Goal: Information Seeking & Learning: Find specific fact

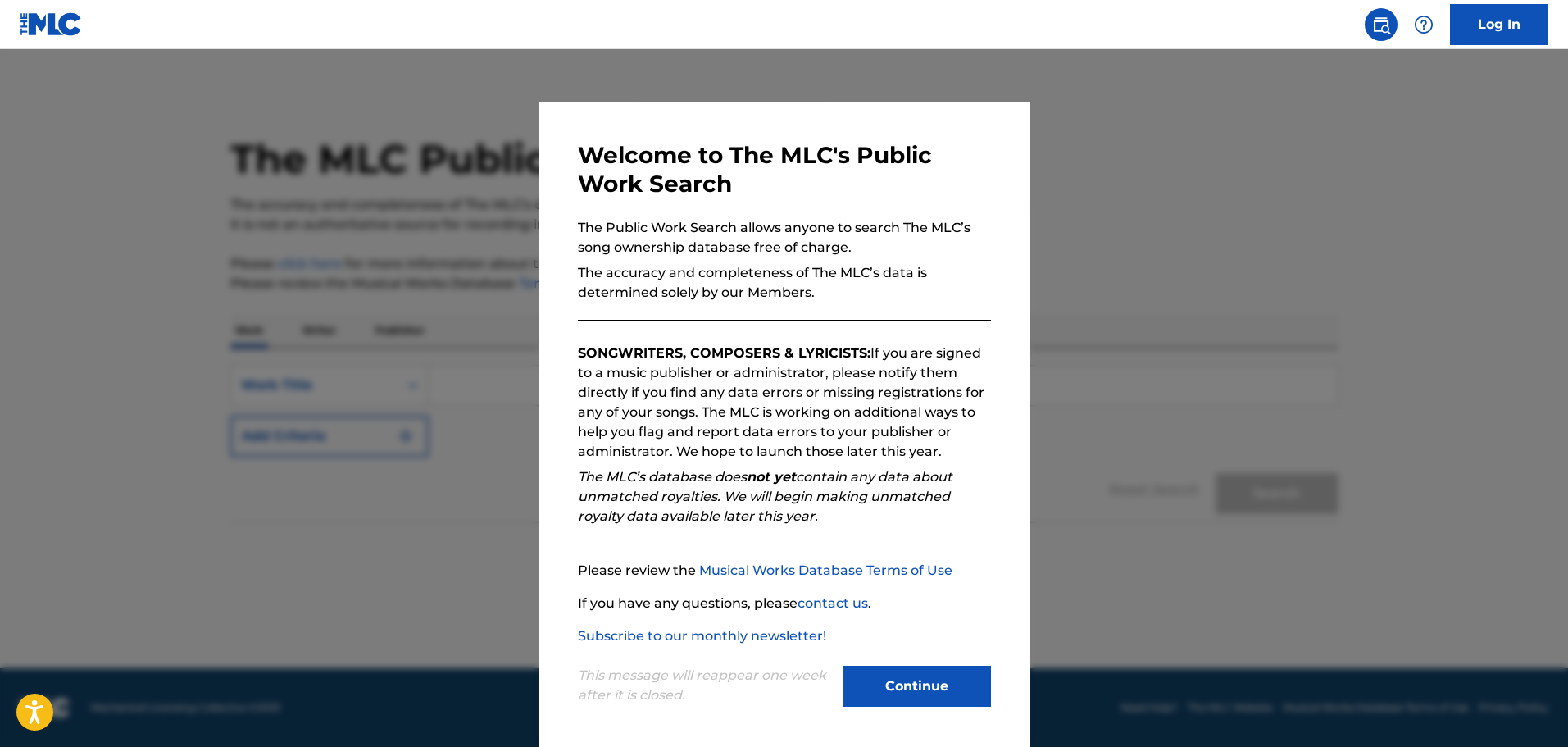
click at [917, 669] on button "Continue" at bounding box center [917, 687] width 147 height 41
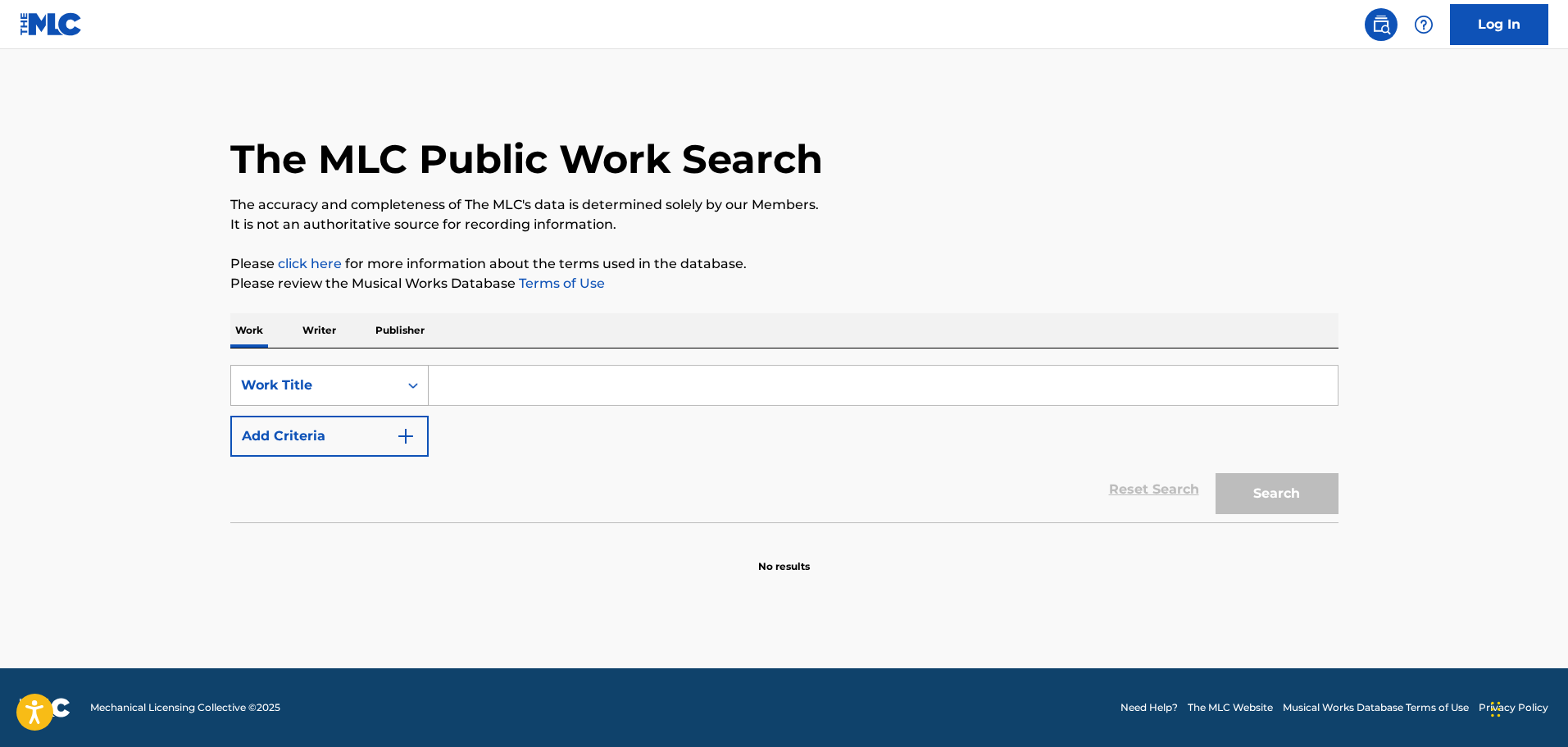
click at [400, 395] on div "Search Form" at bounding box center [414, 385] width 30 height 30
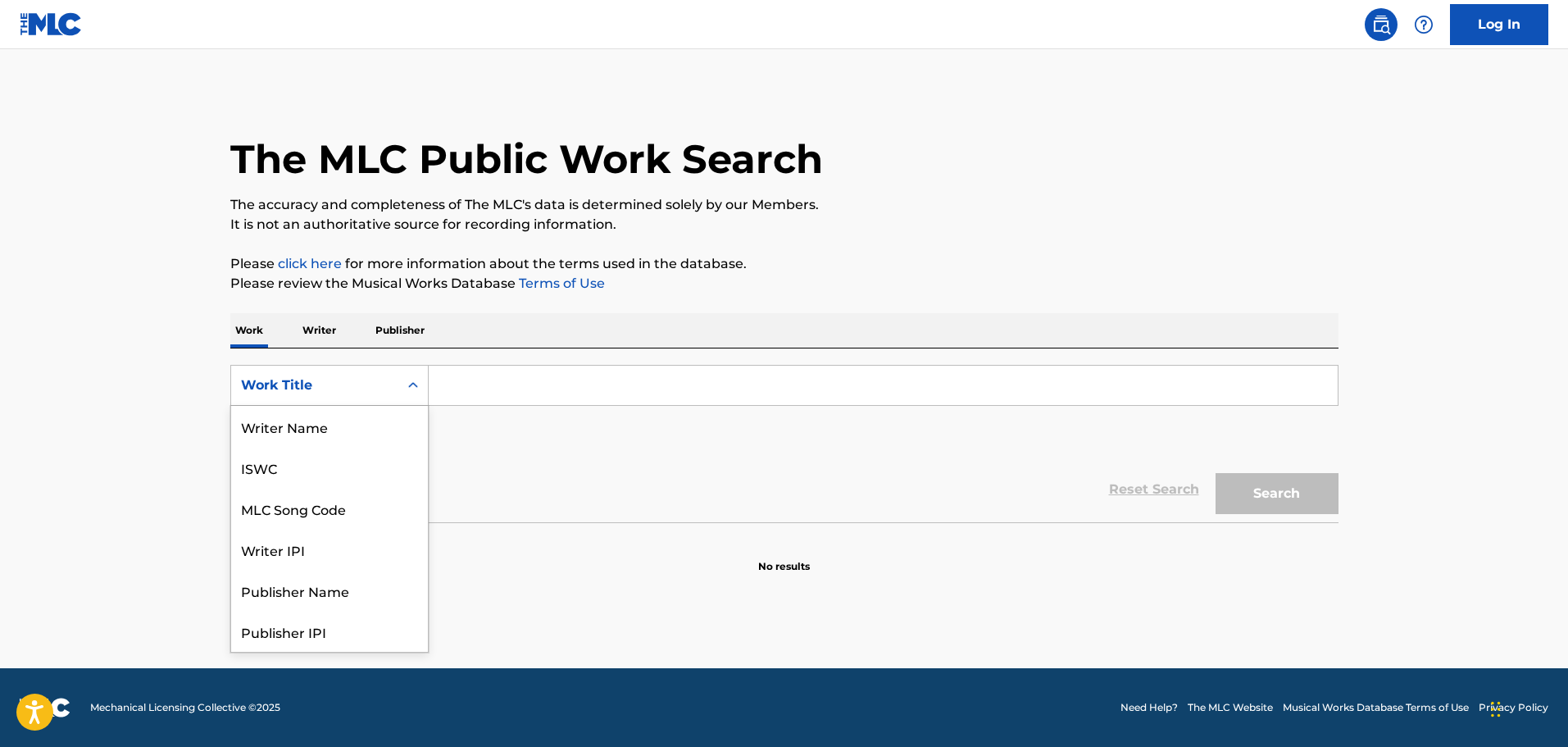
scroll to position [82, 0]
click at [316, 473] on div "Writer IPI" at bounding box center [329, 467] width 197 height 41
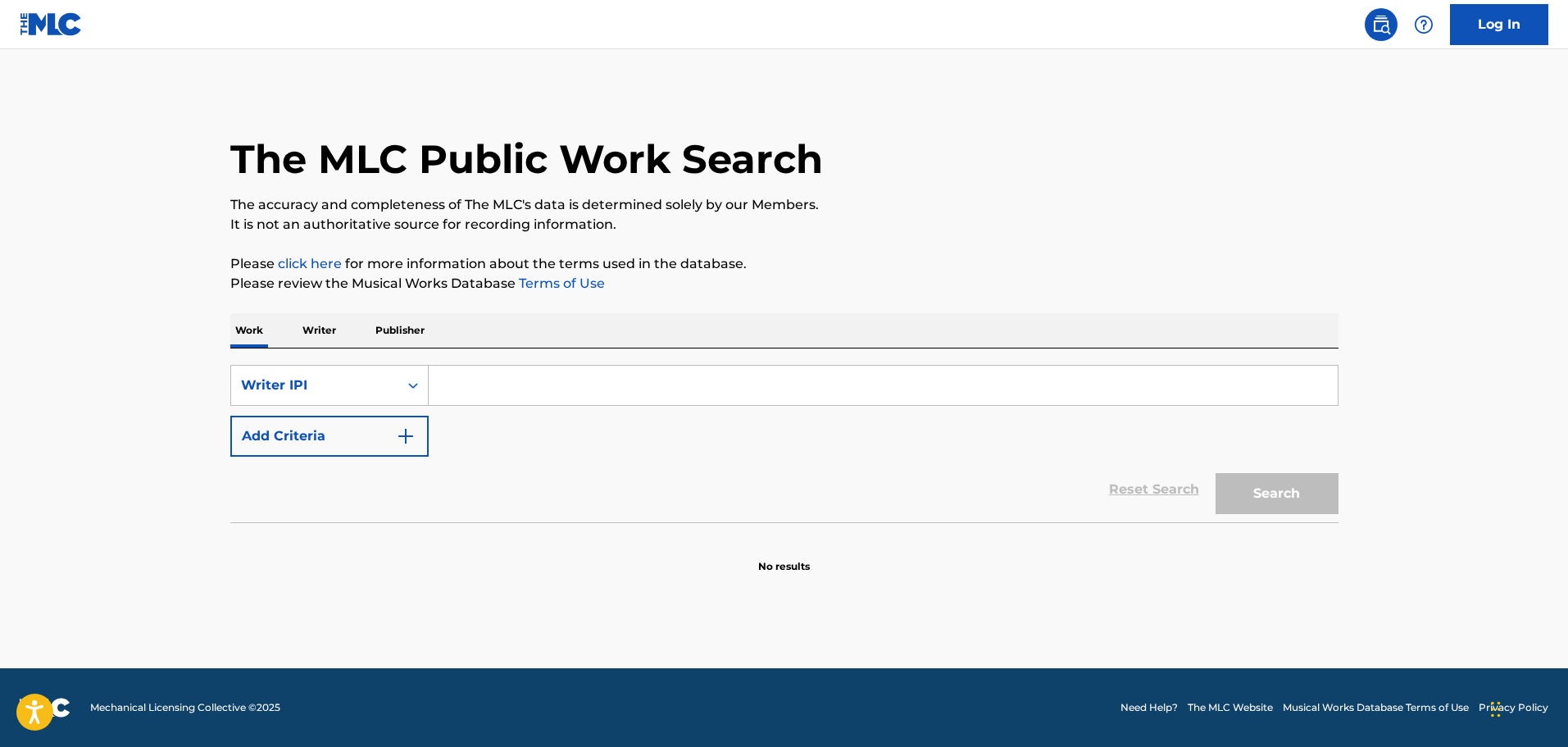
click at [332, 338] on p "Writer" at bounding box center [319, 331] width 44 height 35
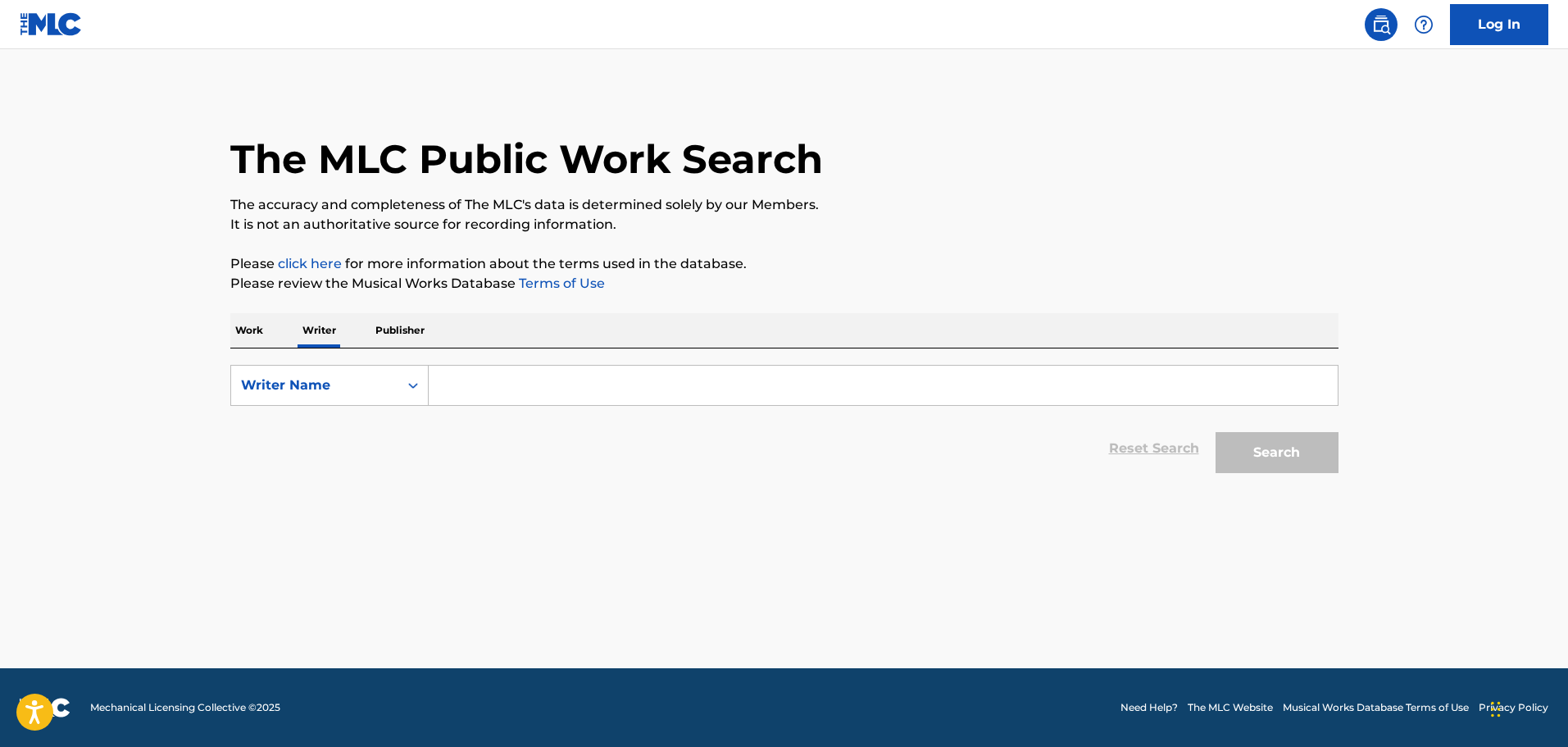
click at [513, 386] on input "Search Form" at bounding box center [882, 385] width 909 height 40
click at [1216, 432] on button "Search" at bounding box center [1277, 453] width 123 height 41
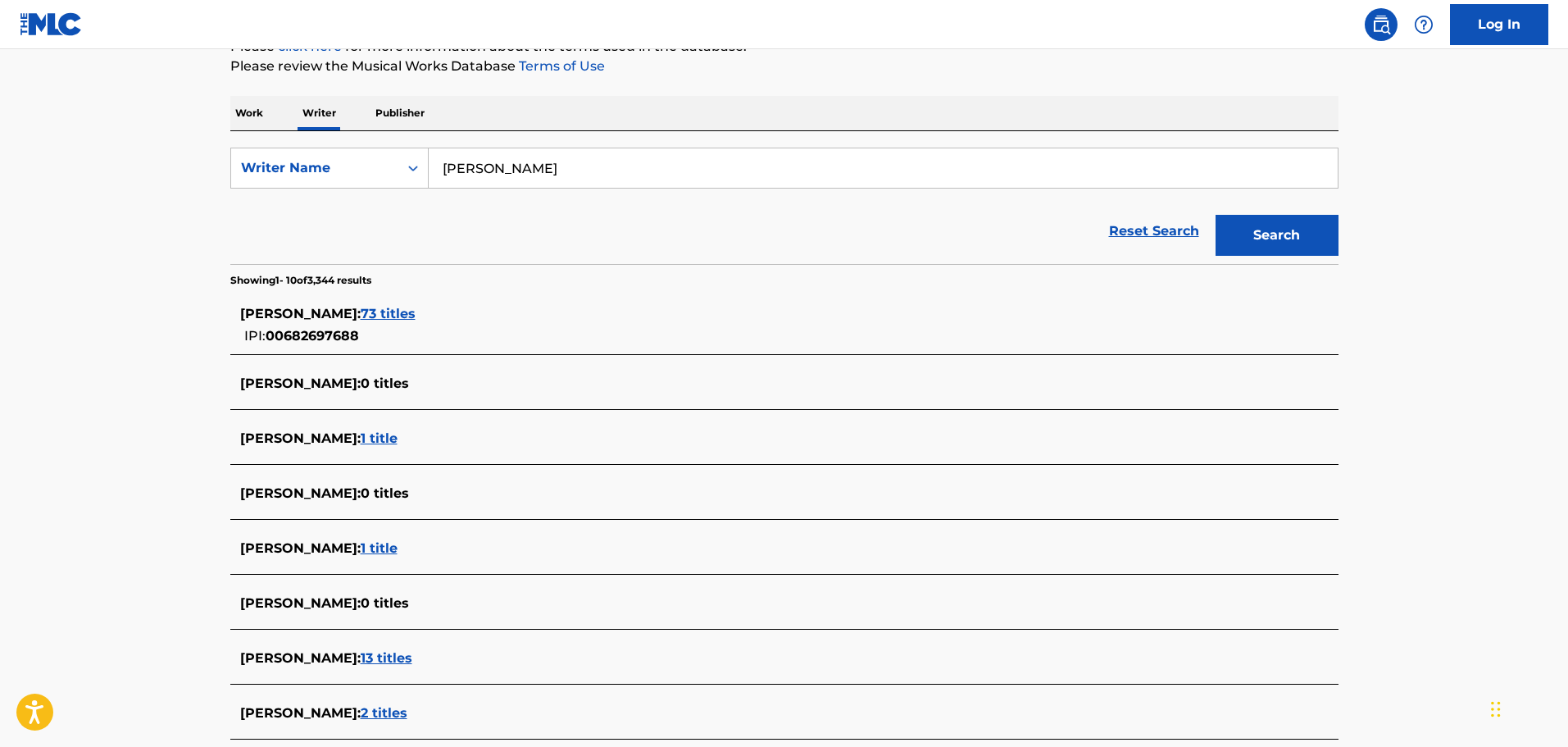
scroll to position [246, 0]
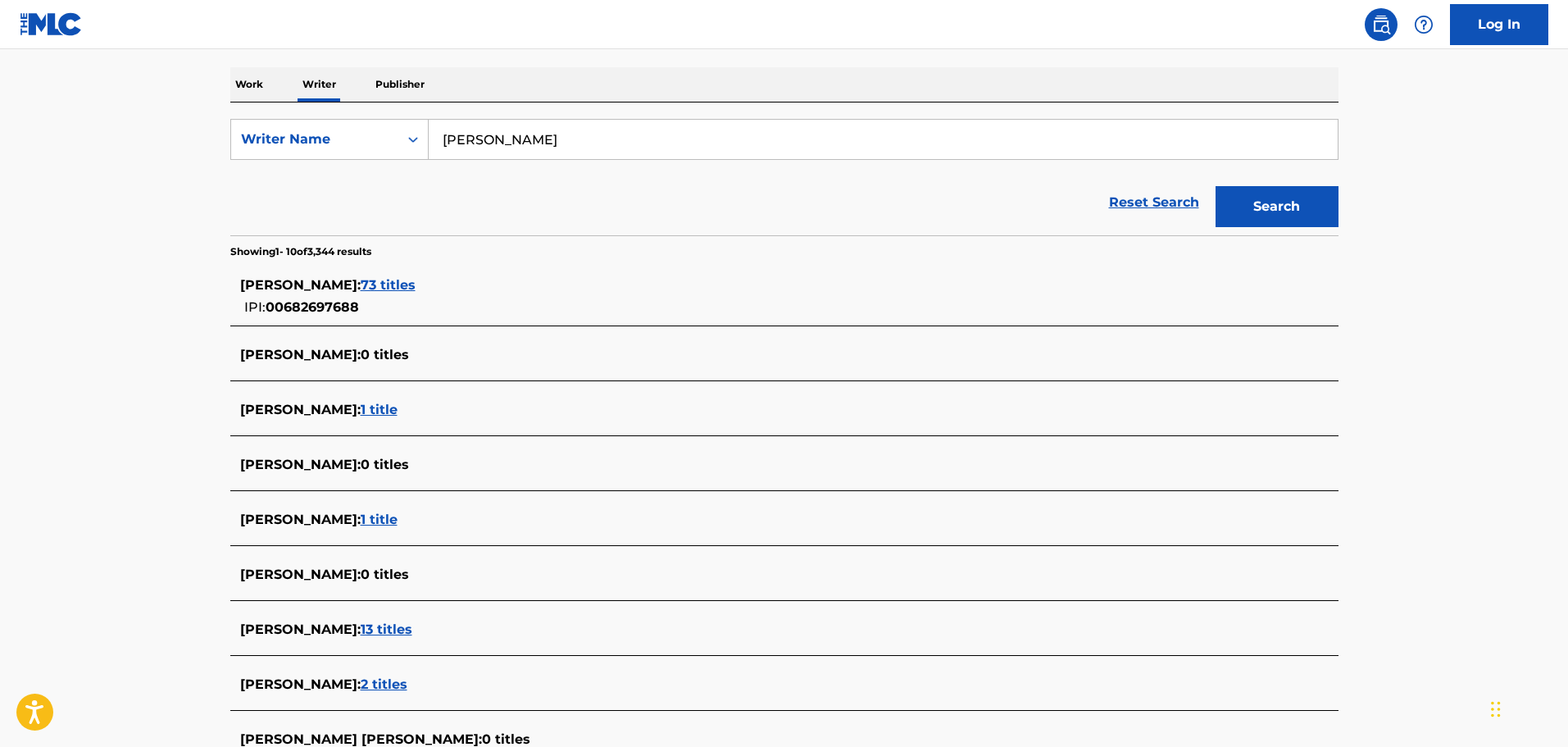
click at [415, 285] on span "73 titles" at bounding box center [388, 285] width 55 height 16
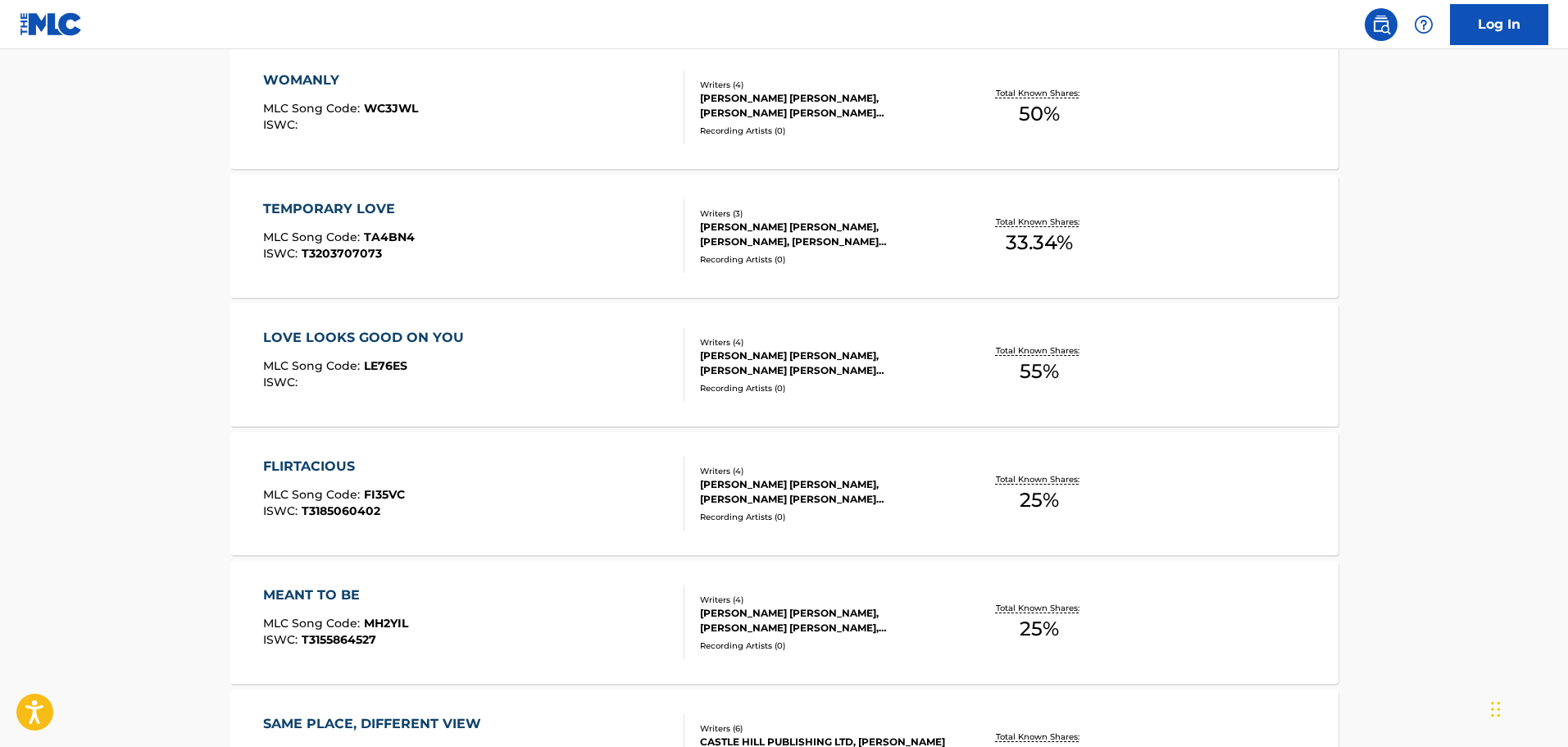
scroll to position [1260, 0]
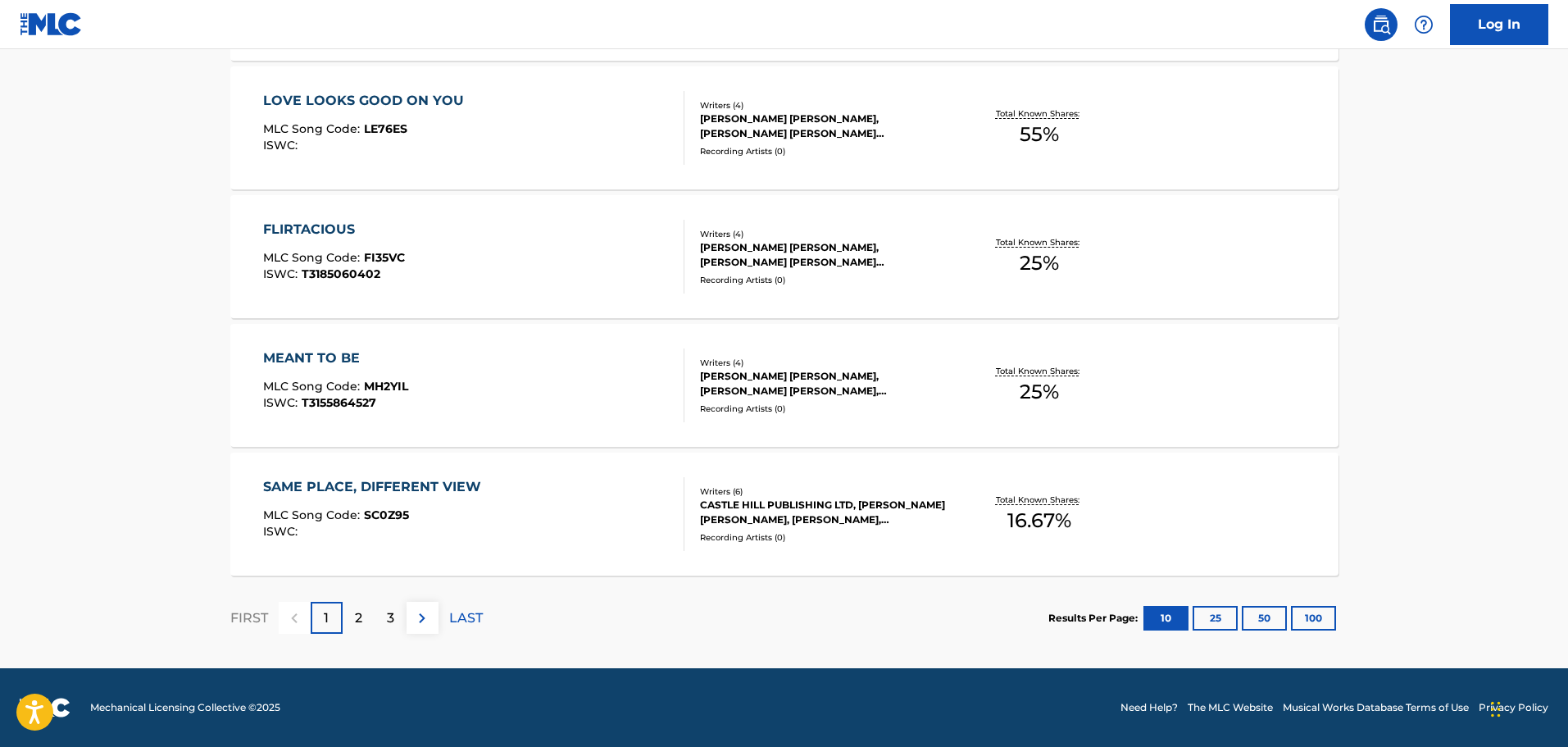
click at [369, 620] on div "2" at bounding box center [358, 617] width 32 height 32
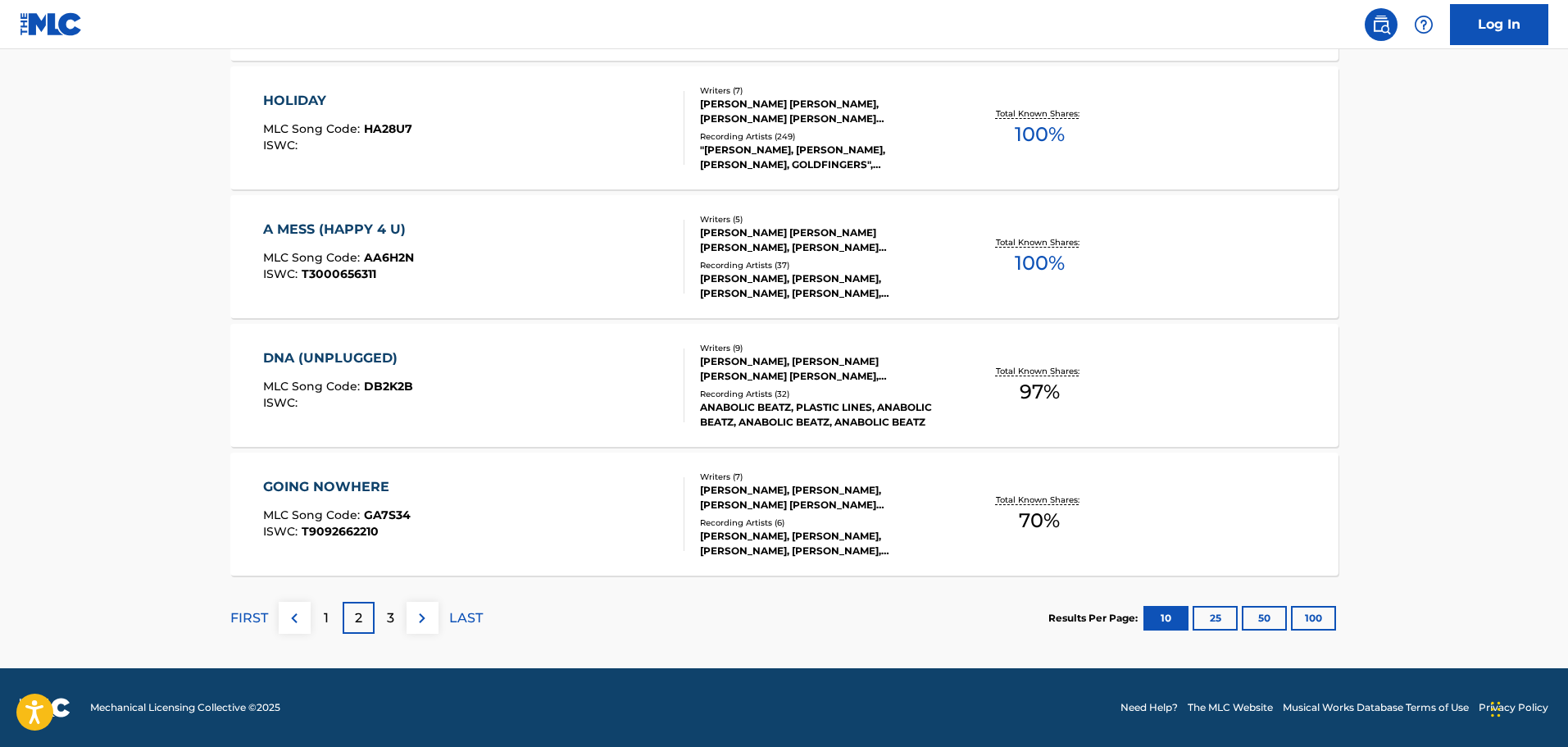
click at [395, 614] on div "3" at bounding box center [390, 617] width 32 height 32
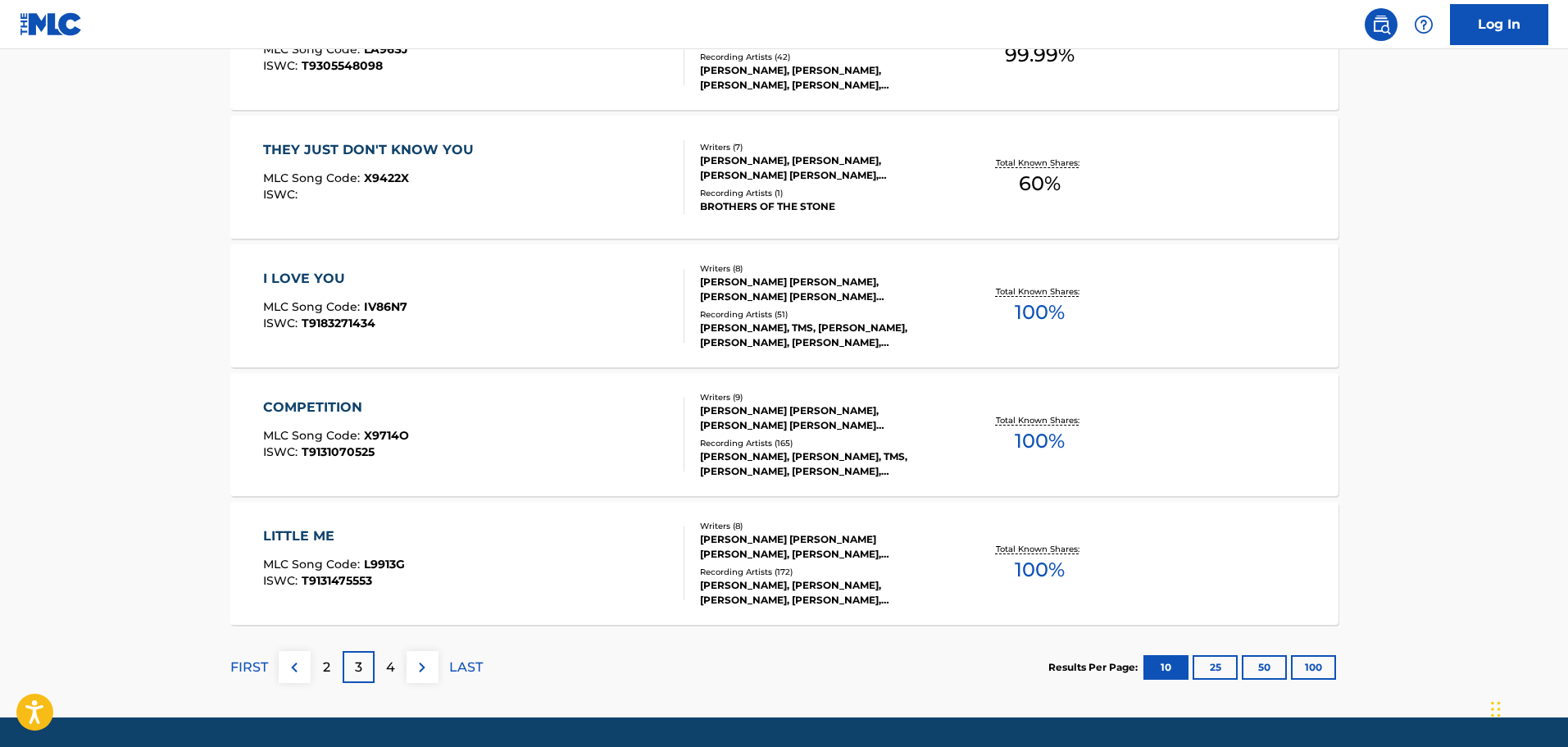
scroll to position [1229, 0]
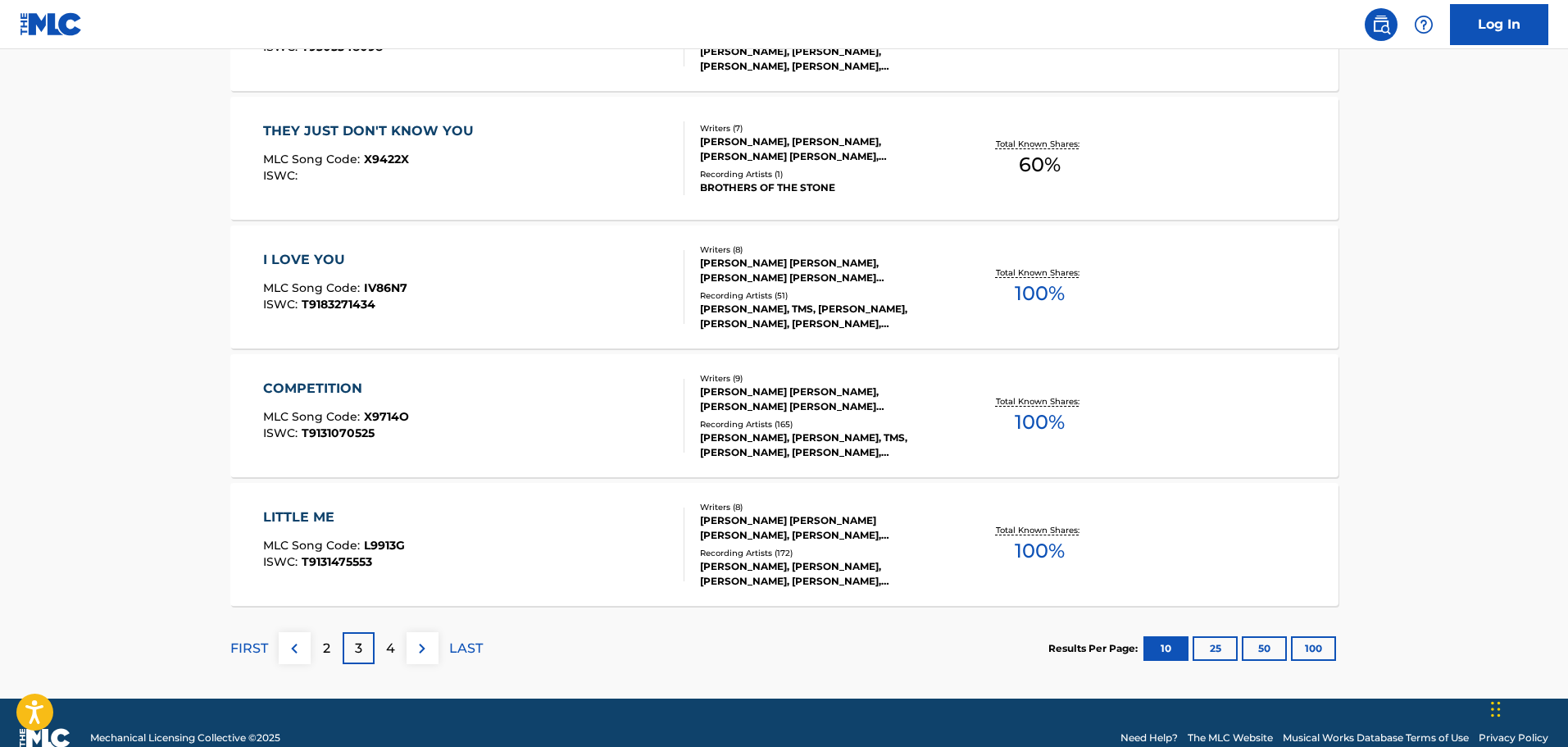
click at [394, 647] on p "4" at bounding box center [390, 649] width 9 height 20
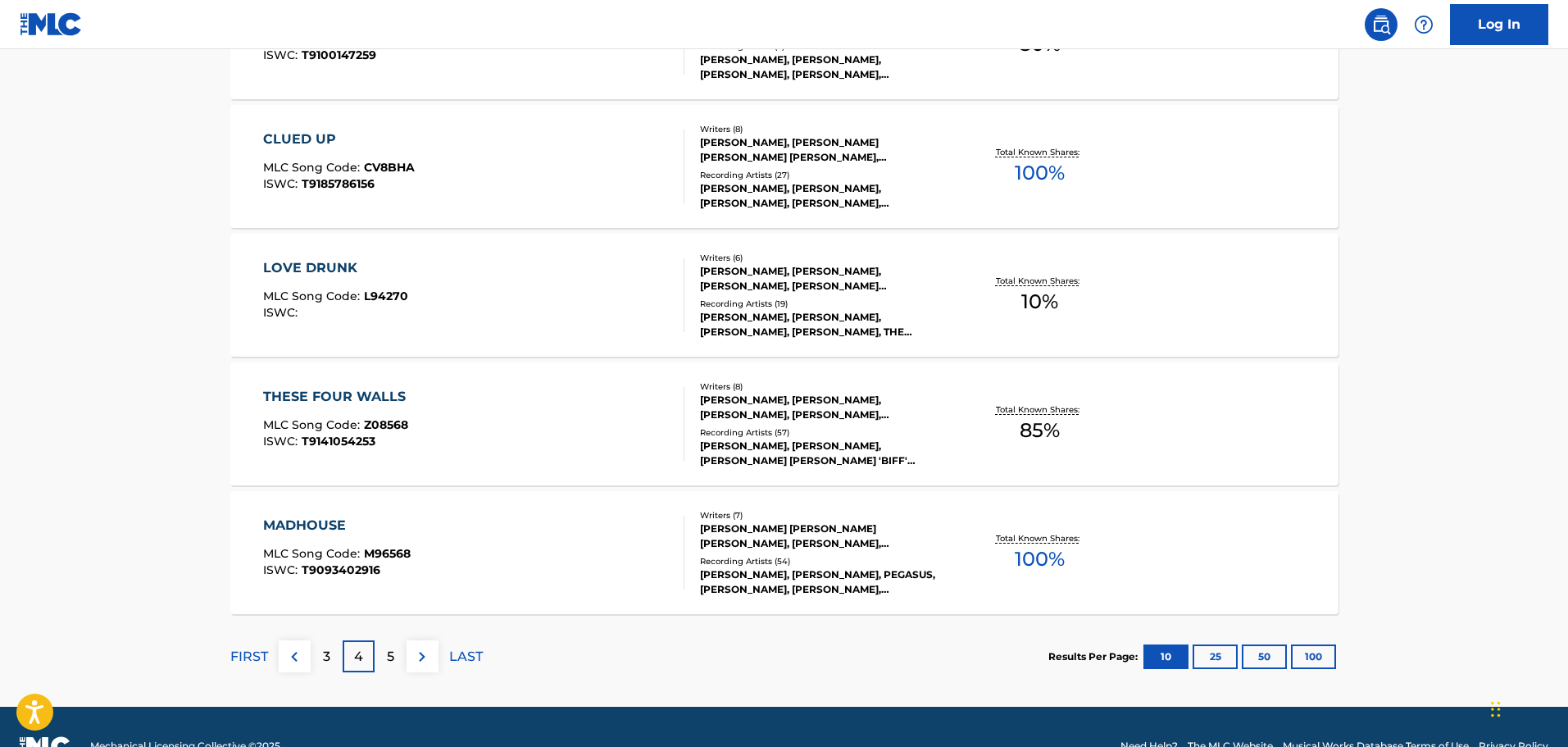
scroll to position [1260, 0]
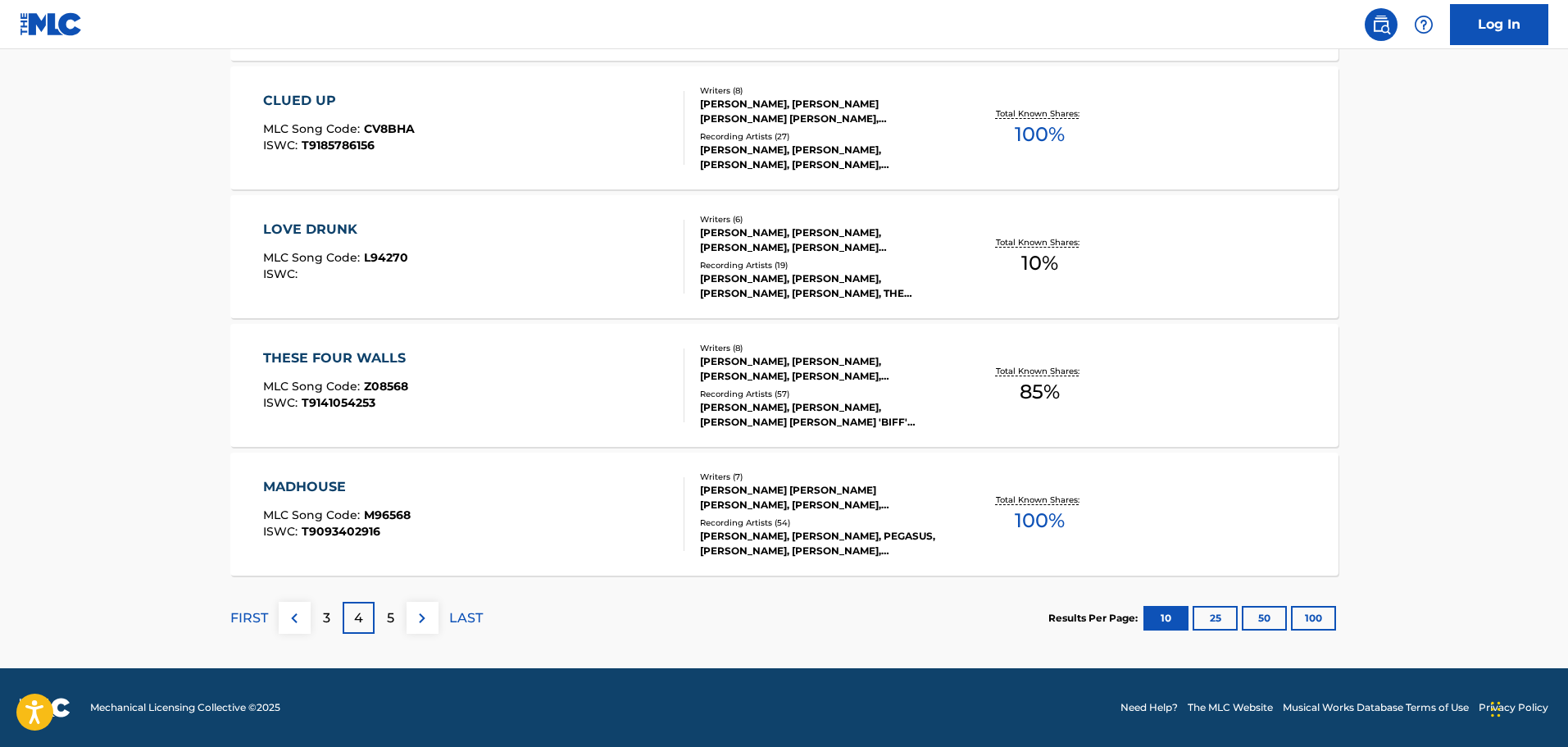
click at [395, 622] on div "5" at bounding box center [390, 617] width 32 height 32
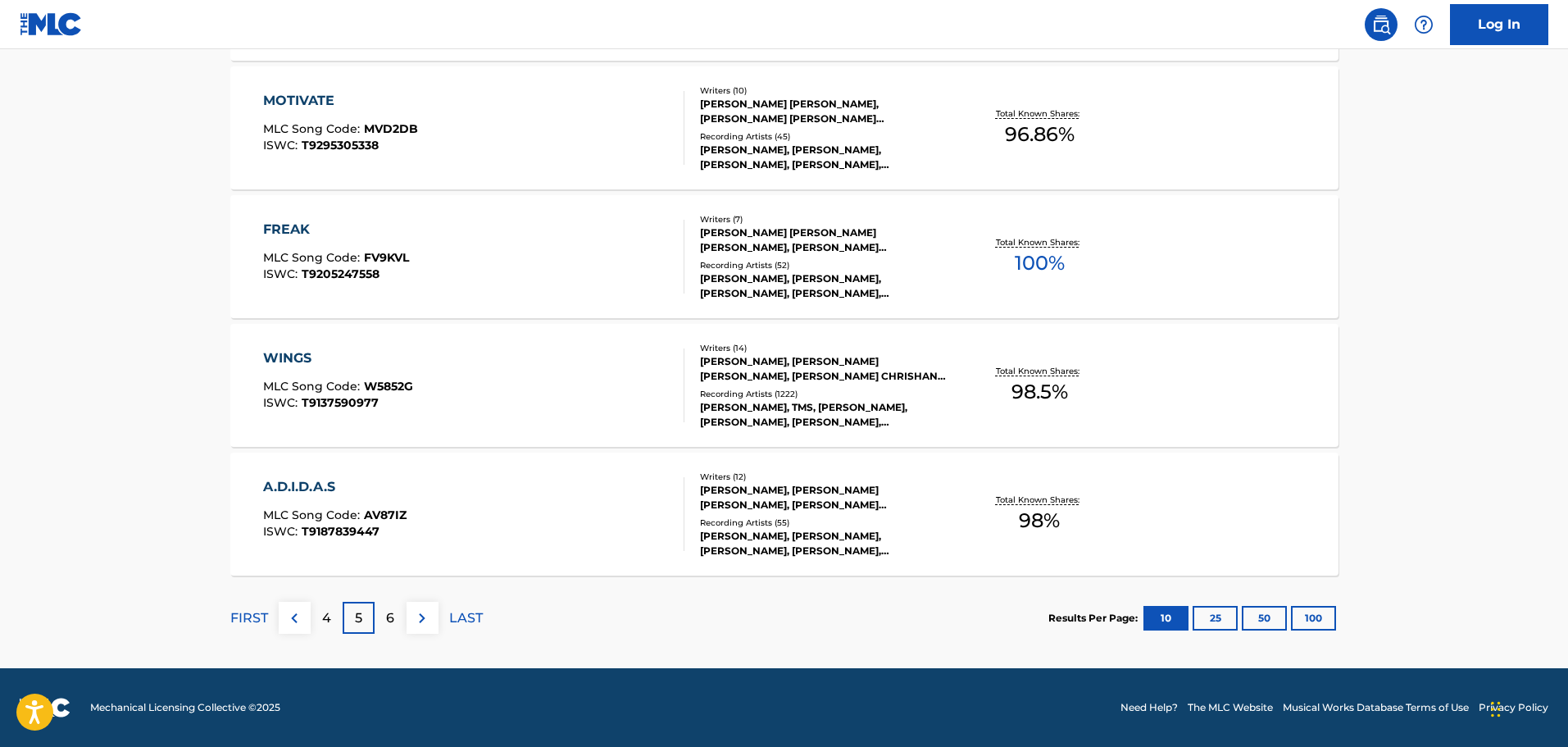
click at [402, 625] on div "6" at bounding box center [390, 617] width 32 height 32
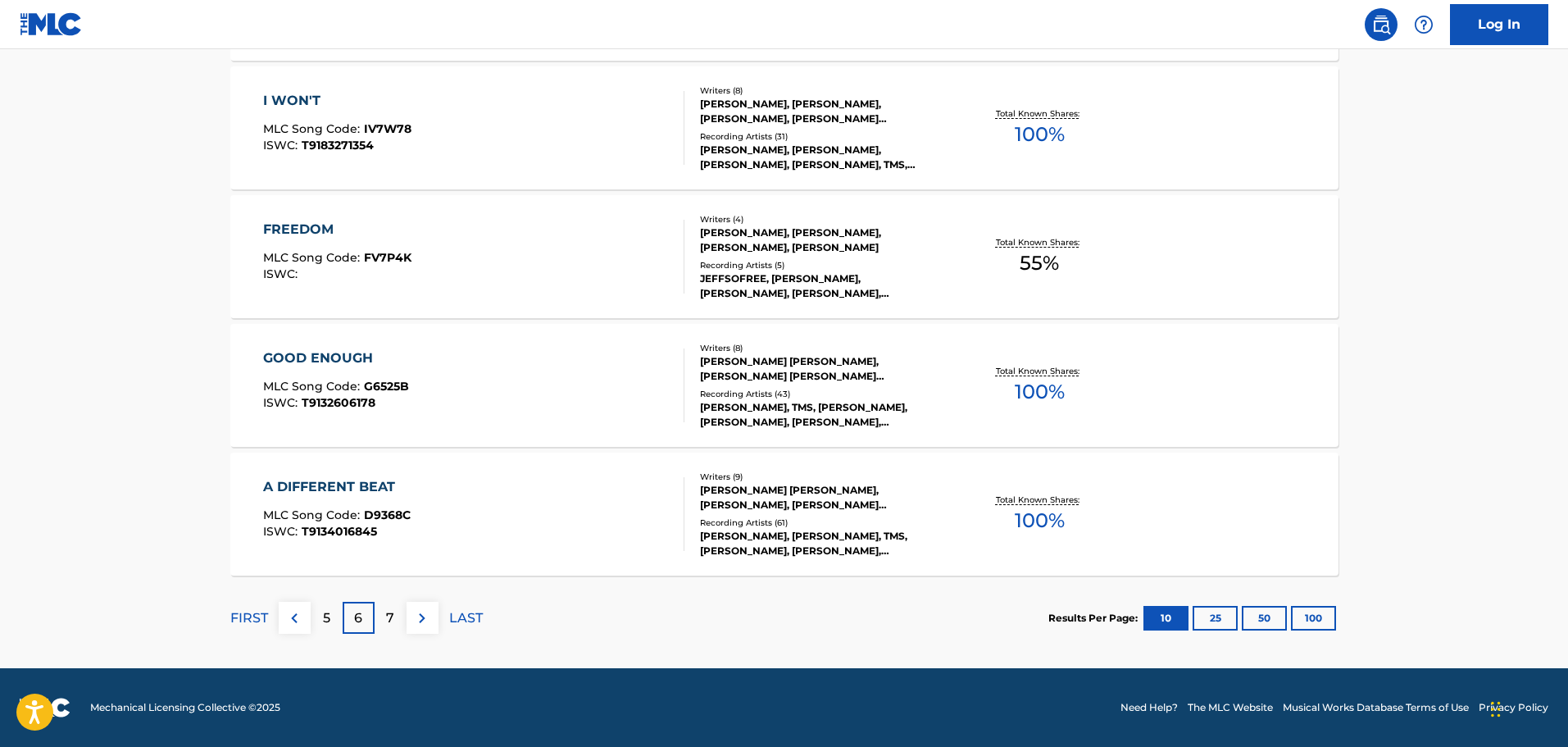
click at [393, 616] on p "7" at bounding box center [390, 618] width 8 height 20
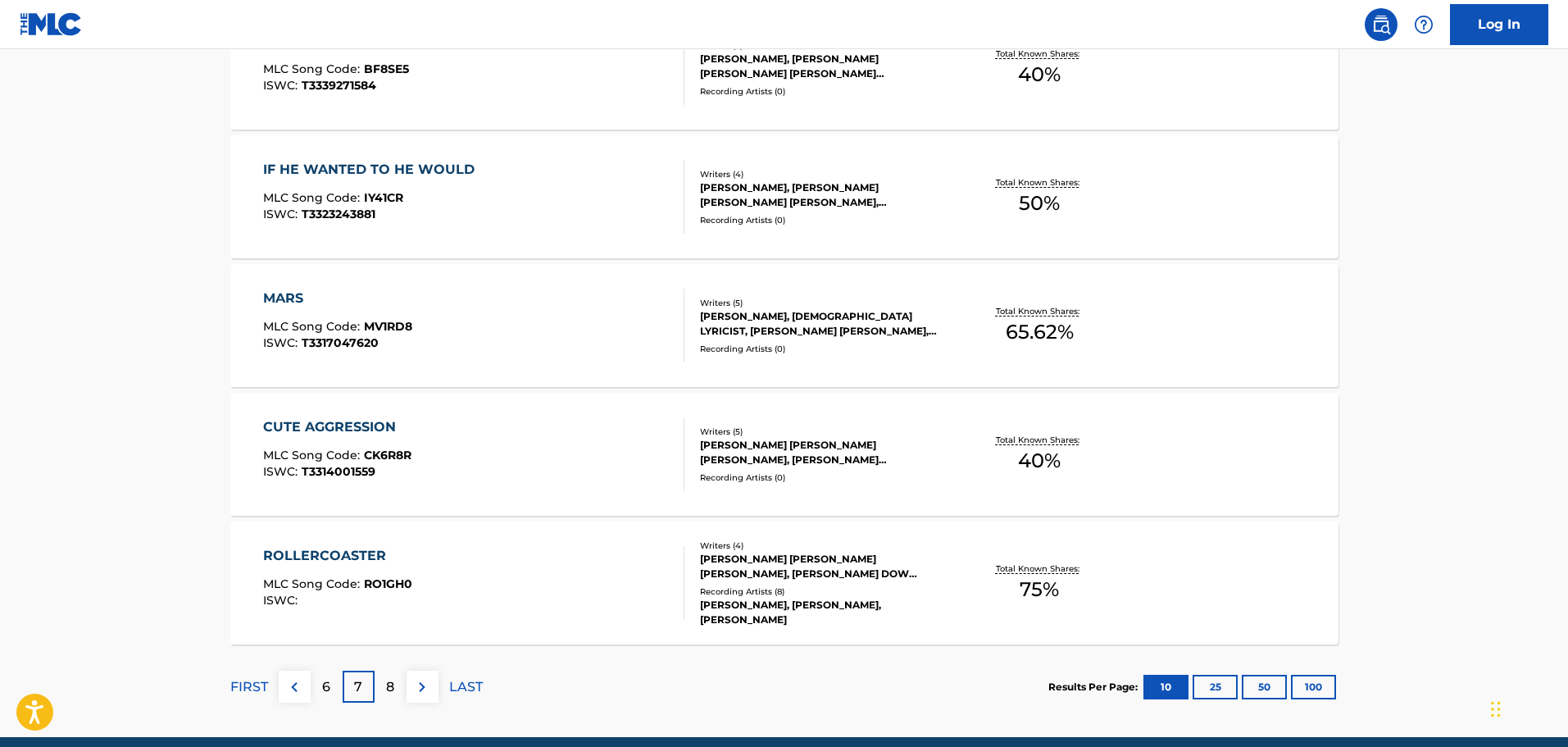
scroll to position [1229, 0]
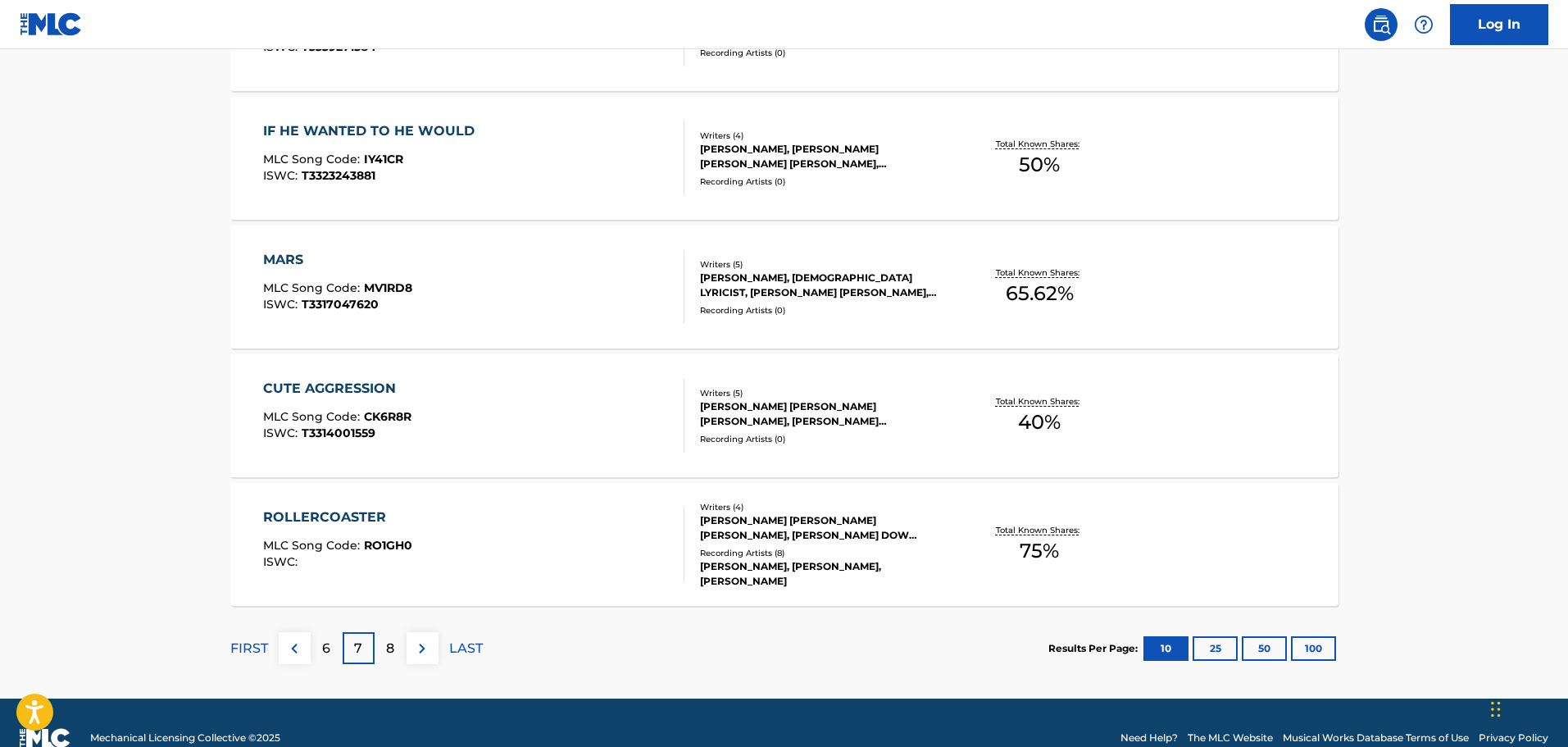
click at [386, 650] on p "8" at bounding box center [390, 649] width 8 height 20
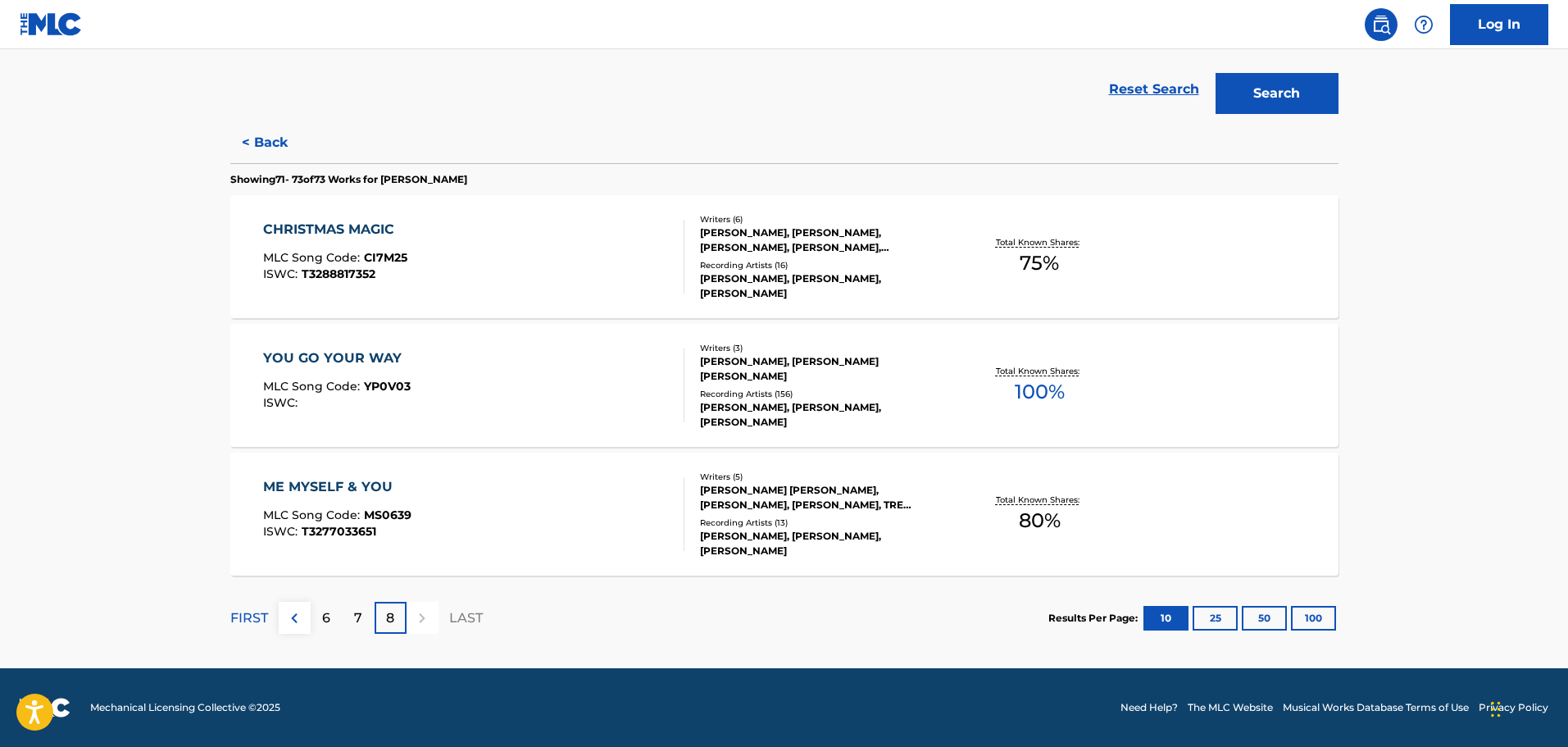
scroll to position [0, 0]
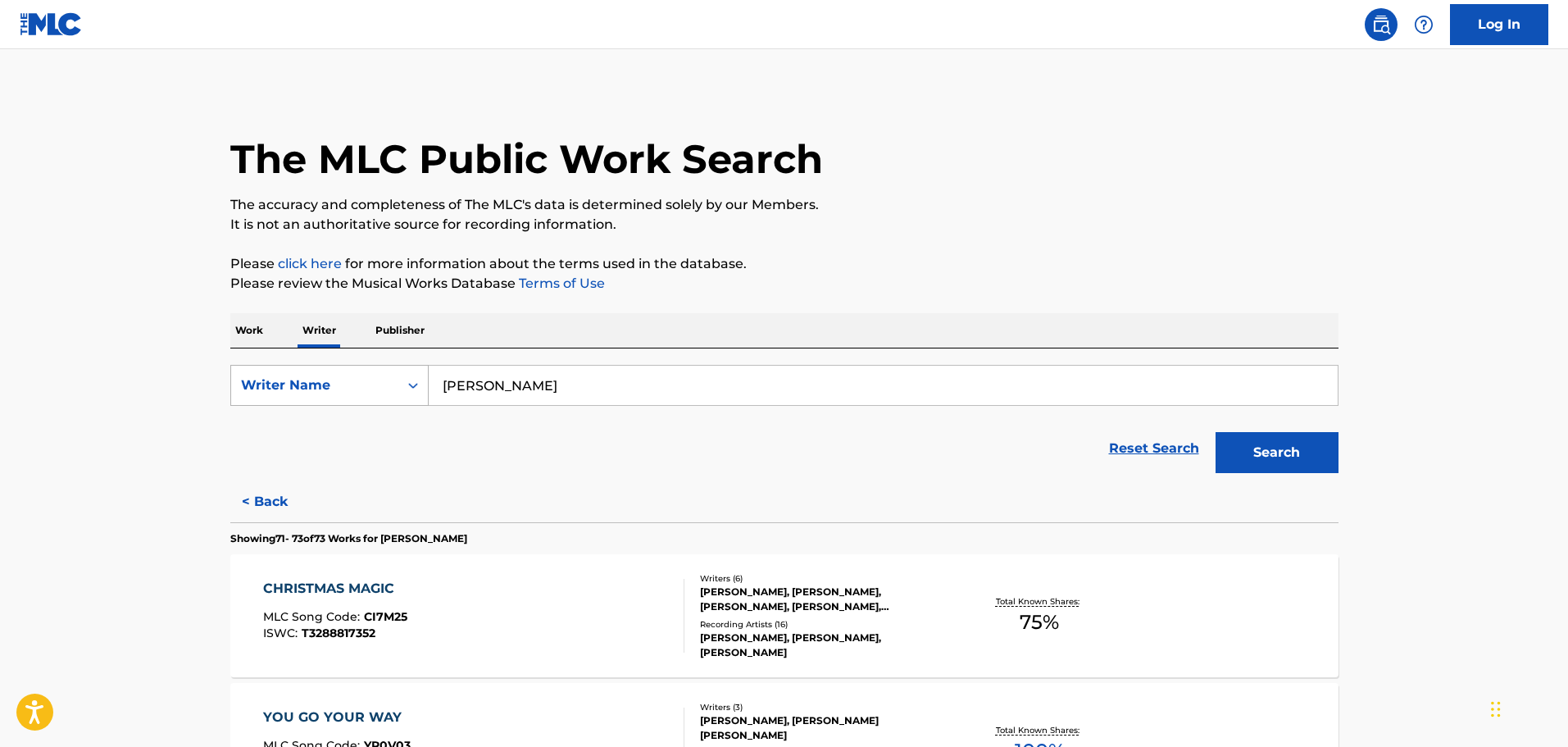
drag, startPoint x: 562, startPoint y: 387, endPoint x: 308, endPoint y: 373, distance: 254.4
click at [308, 373] on div "SearchWithCriteria421cb484-4a68-40db-a82a-87d54a0da5de Writer Name [PERSON_NAME]" at bounding box center [784, 385] width 1108 height 41
type input "[PERSON_NAME]"
click at [1216, 432] on button "Search" at bounding box center [1277, 453] width 123 height 41
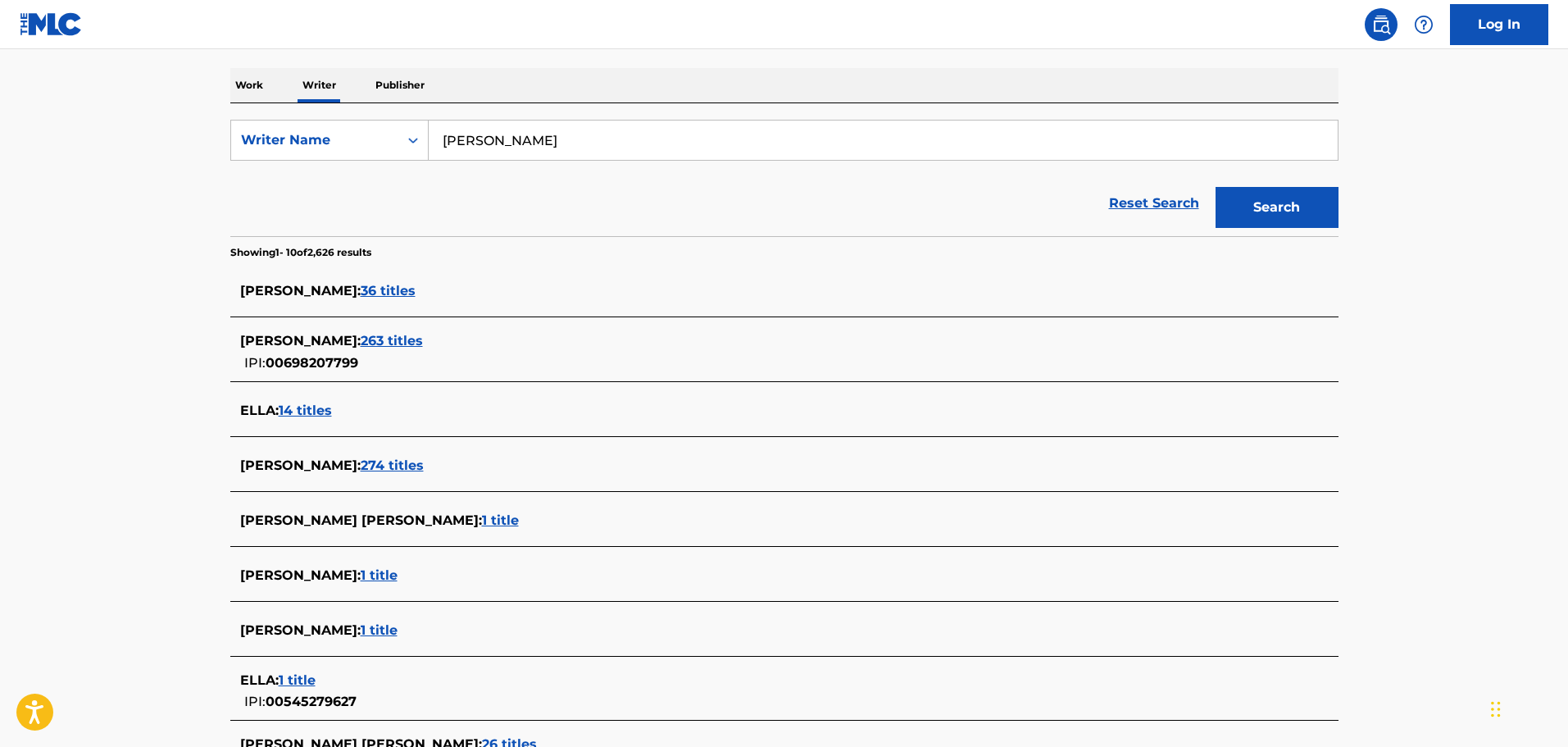
scroll to position [246, 0]
click at [396, 340] on span "263 titles" at bounding box center [391, 339] width 62 height 16
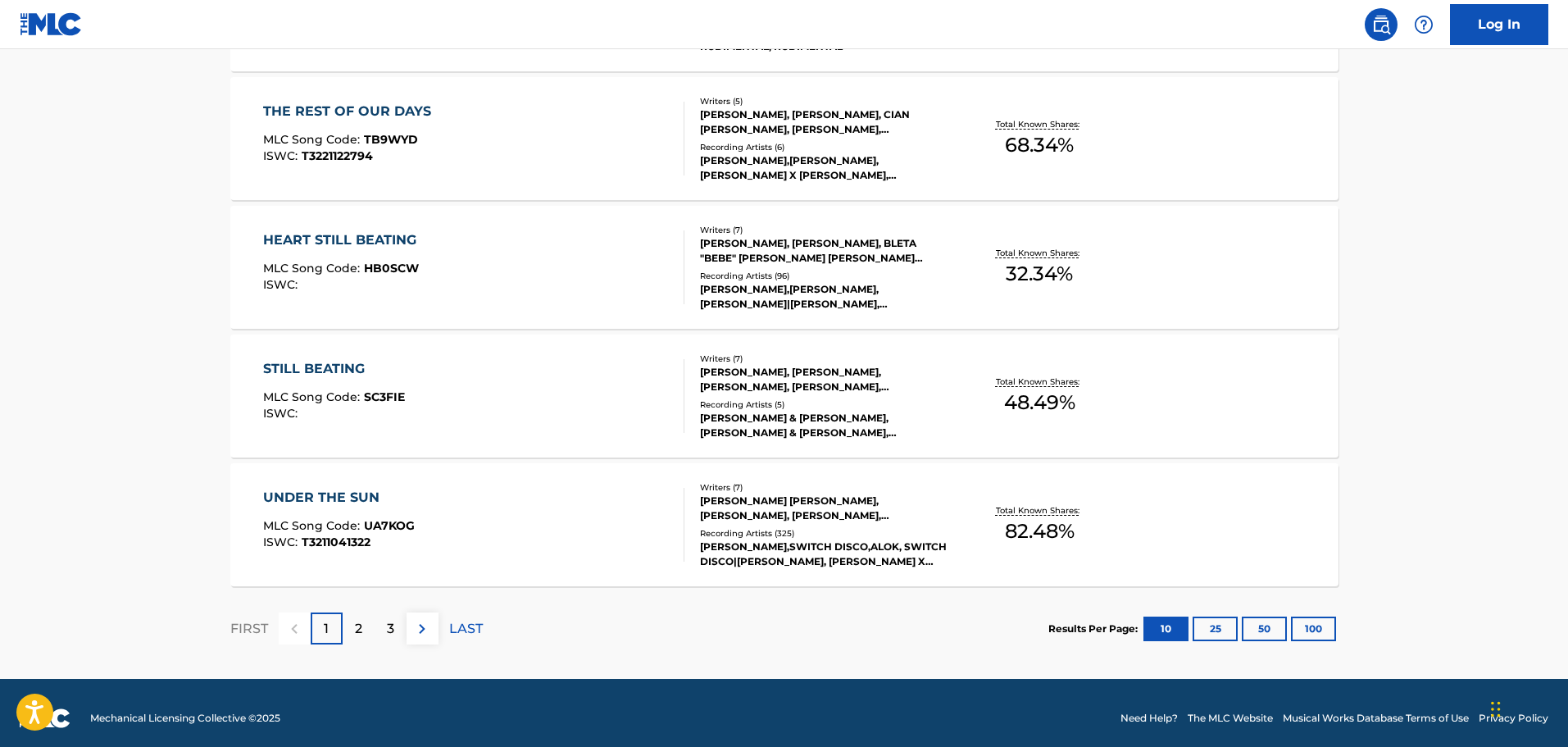
scroll to position [1260, 0]
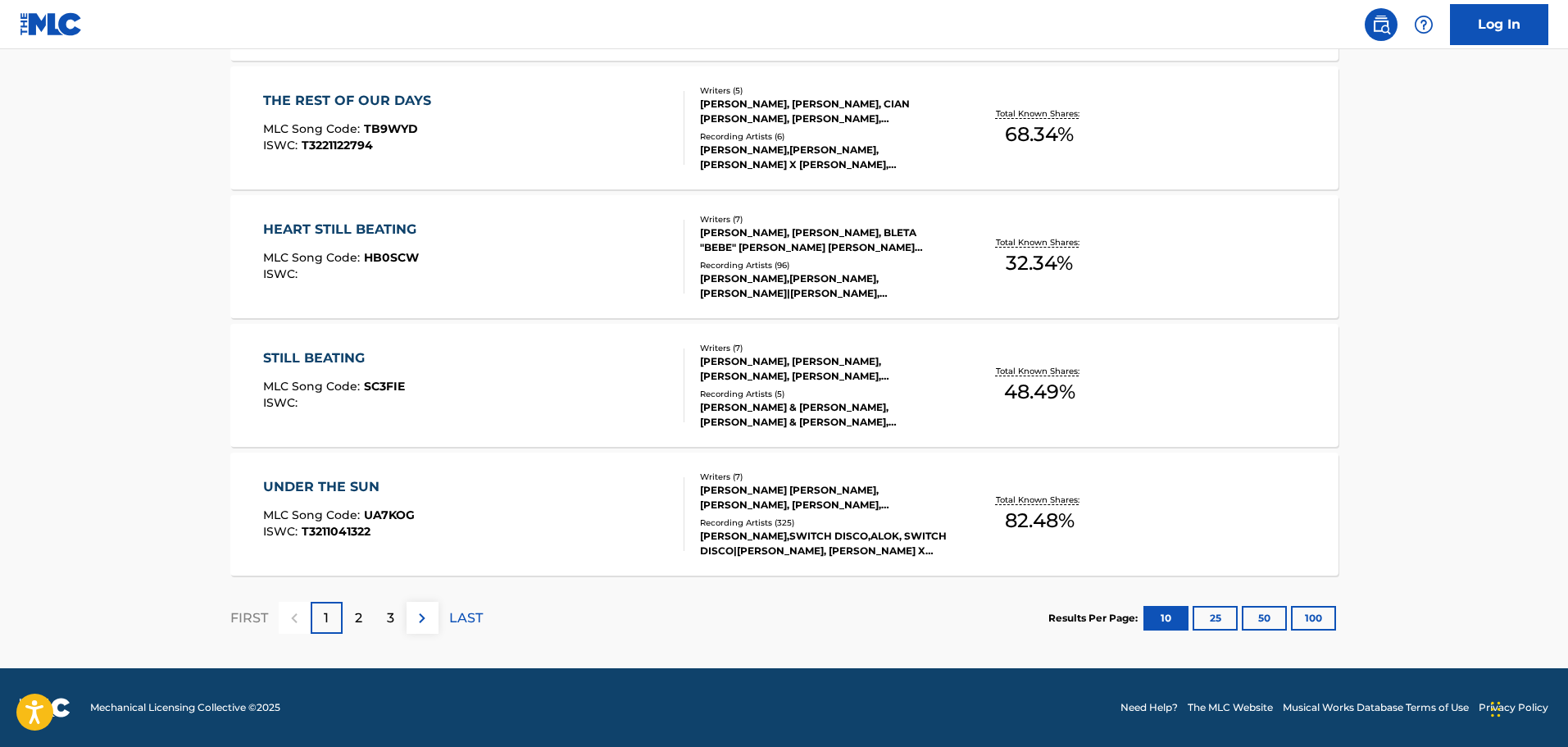
click at [1306, 619] on button "100" at bounding box center [1313, 618] width 45 height 25
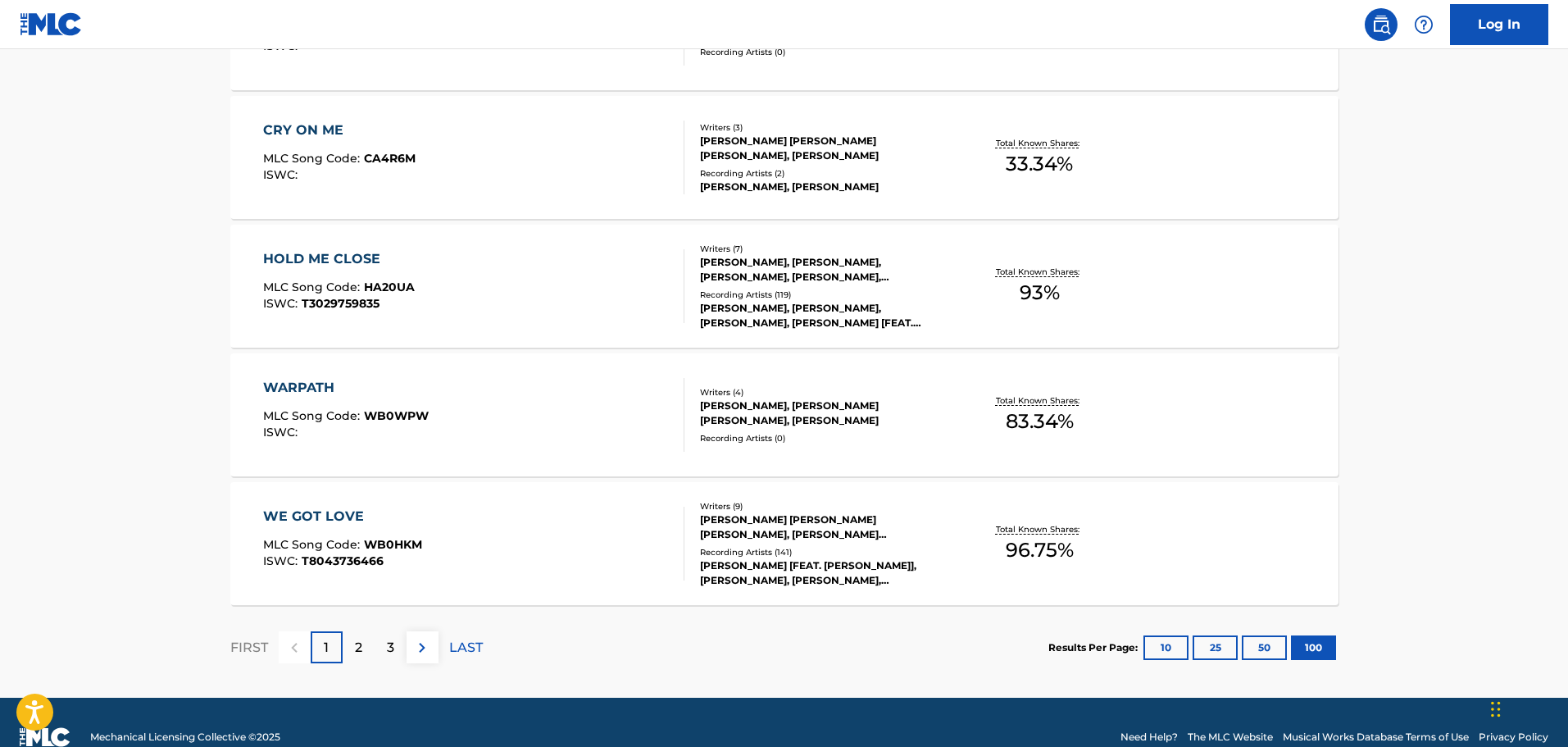
scroll to position [12842, 0]
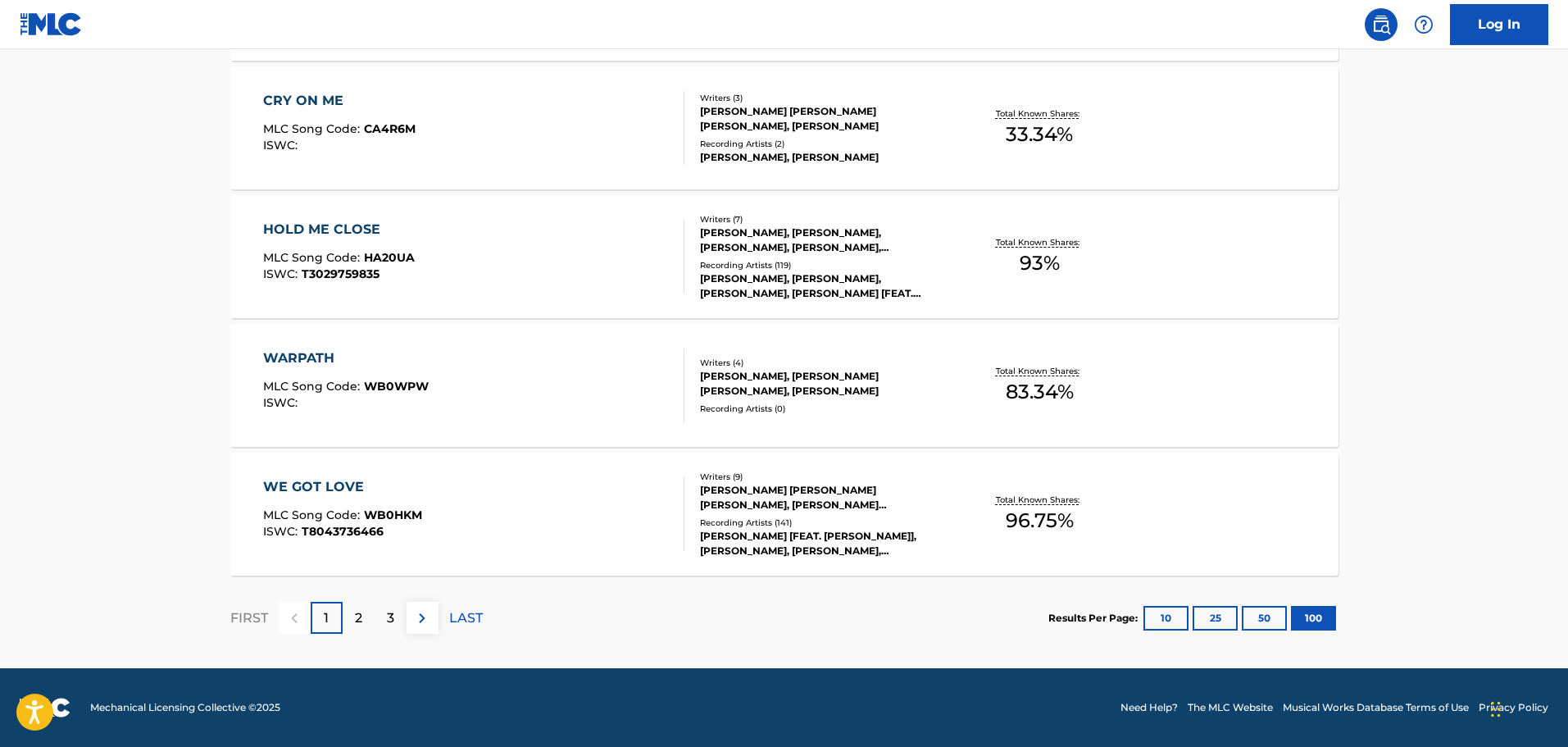
click at [359, 615] on p "2" at bounding box center [358, 618] width 7 height 20
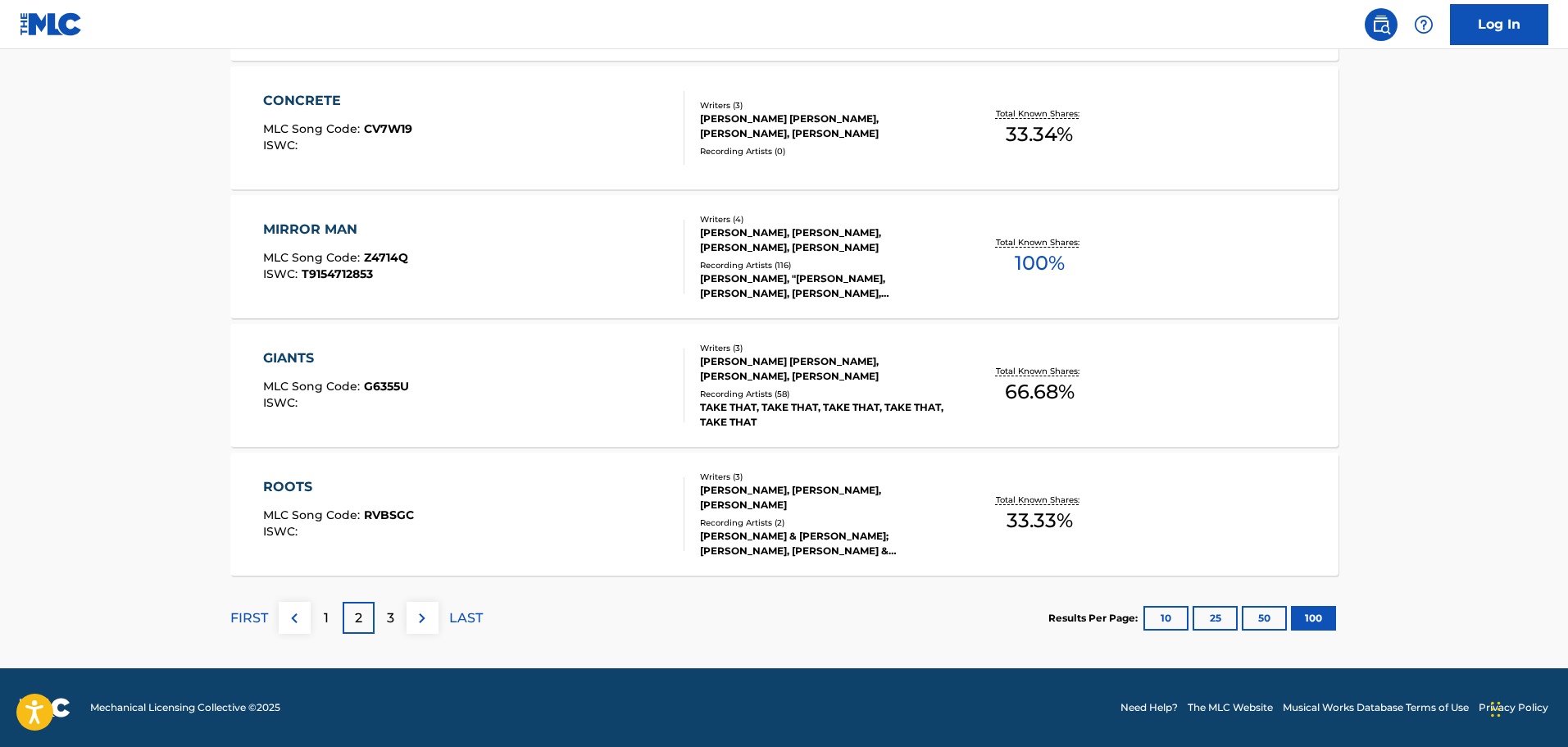
click at [395, 613] on div "3" at bounding box center [390, 617] width 32 height 32
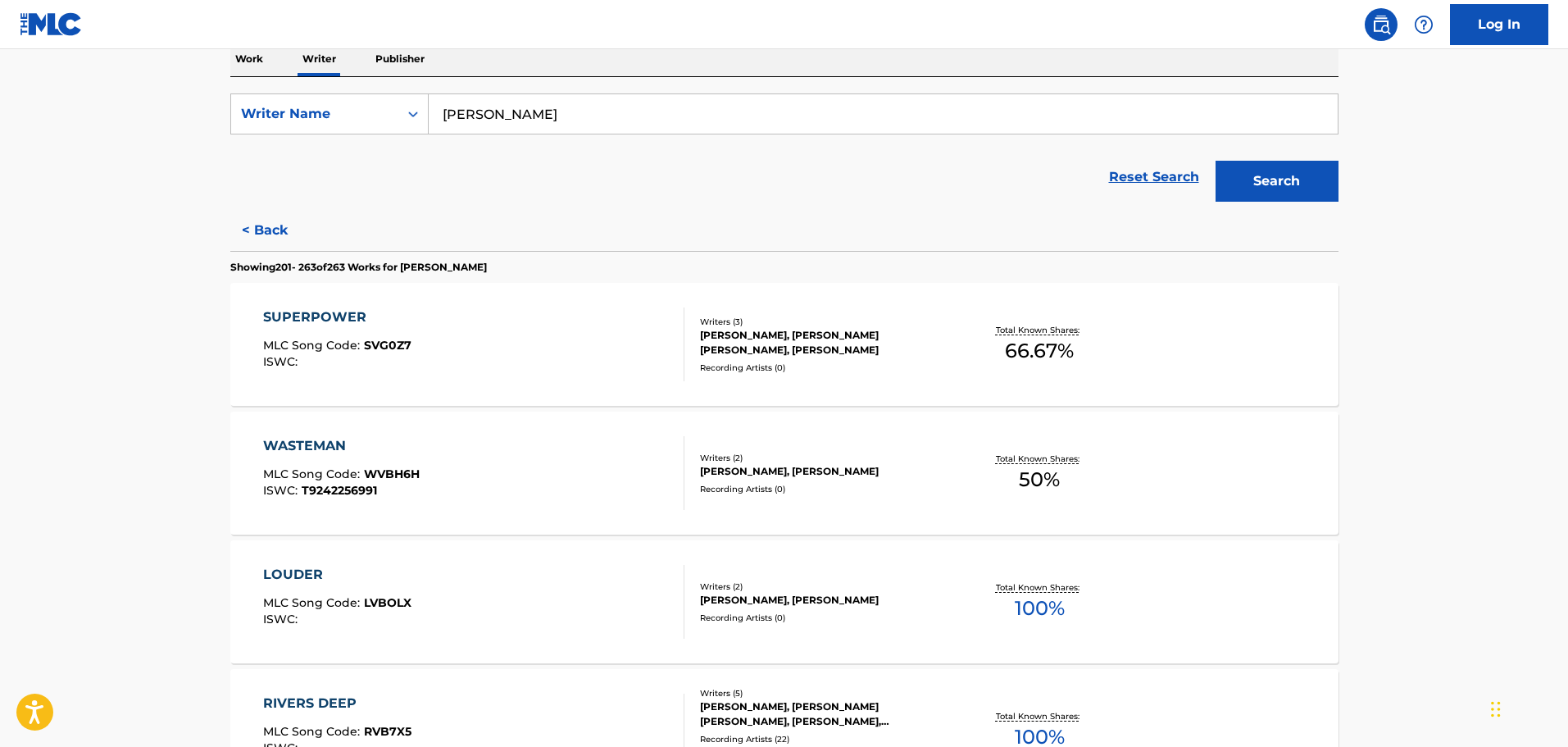
scroll to position [0, 0]
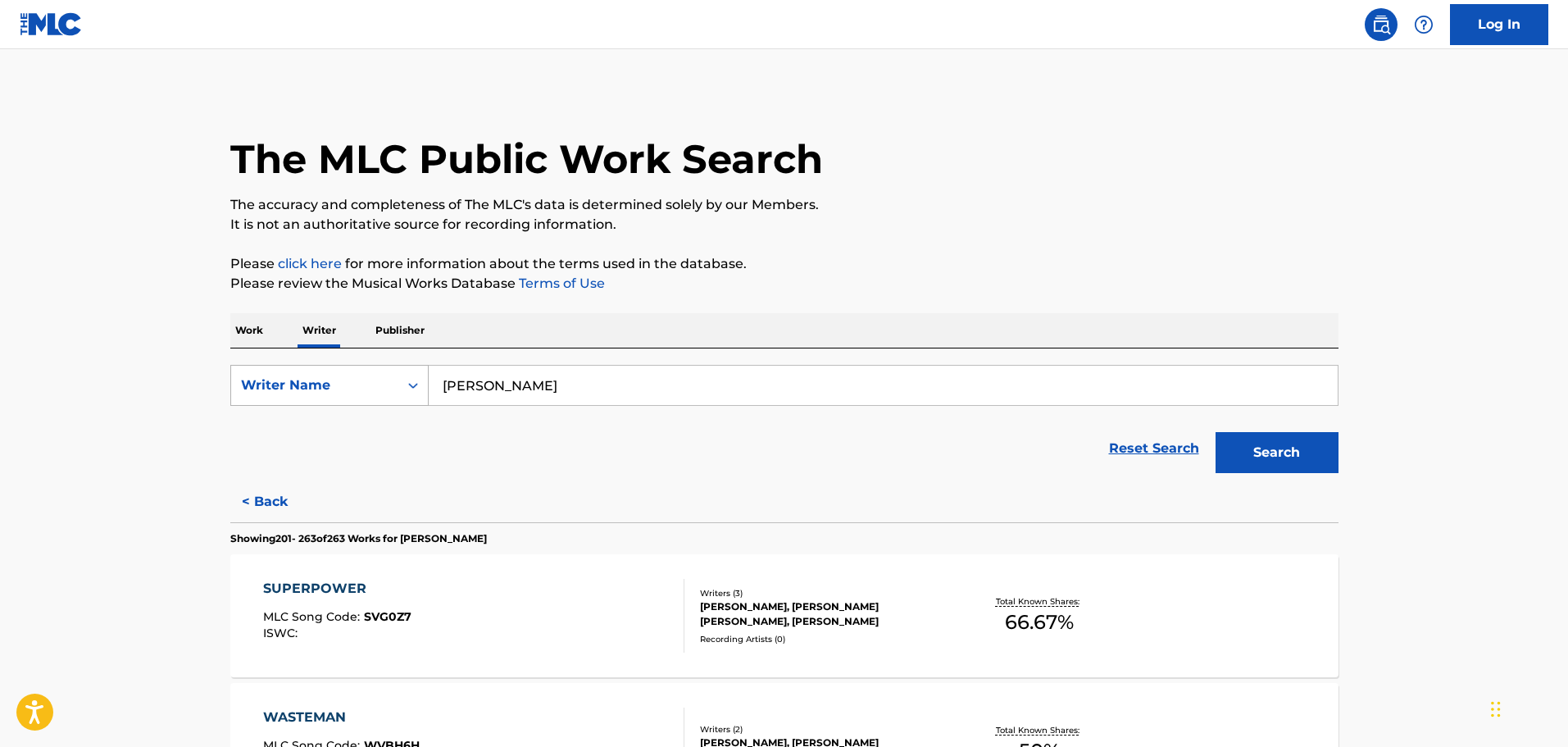
drag, startPoint x: 590, startPoint y: 390, endPoint x: 411, endPoint y: 391, distance: 179.0
click at [411, 391] on div "SearchWithCriteria421cb484-4a68-40db-a82a-87d54a0da5de Writer Name [PERSON_NAME]" at bounding box center [784, 385] width 1108 height 41
type input "[PERSON_NAME]"
click at [1216, 432] on button "Search" at bounding box center [1277, 453] width 123 height 41
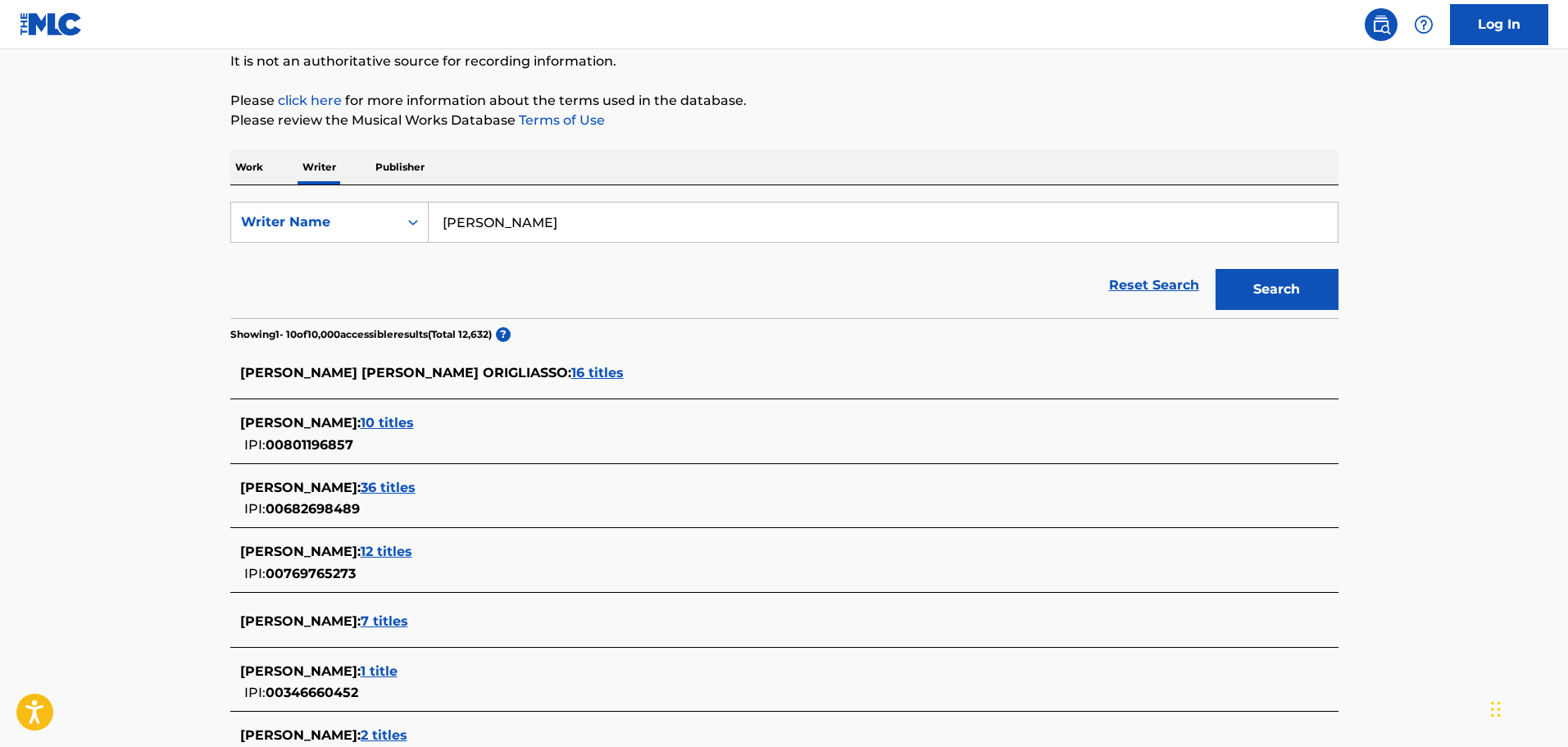
scroll to position [164, 0]
click at [415, 483] on span "36 titles" at bounding box center [388, 486] width 55 height 16
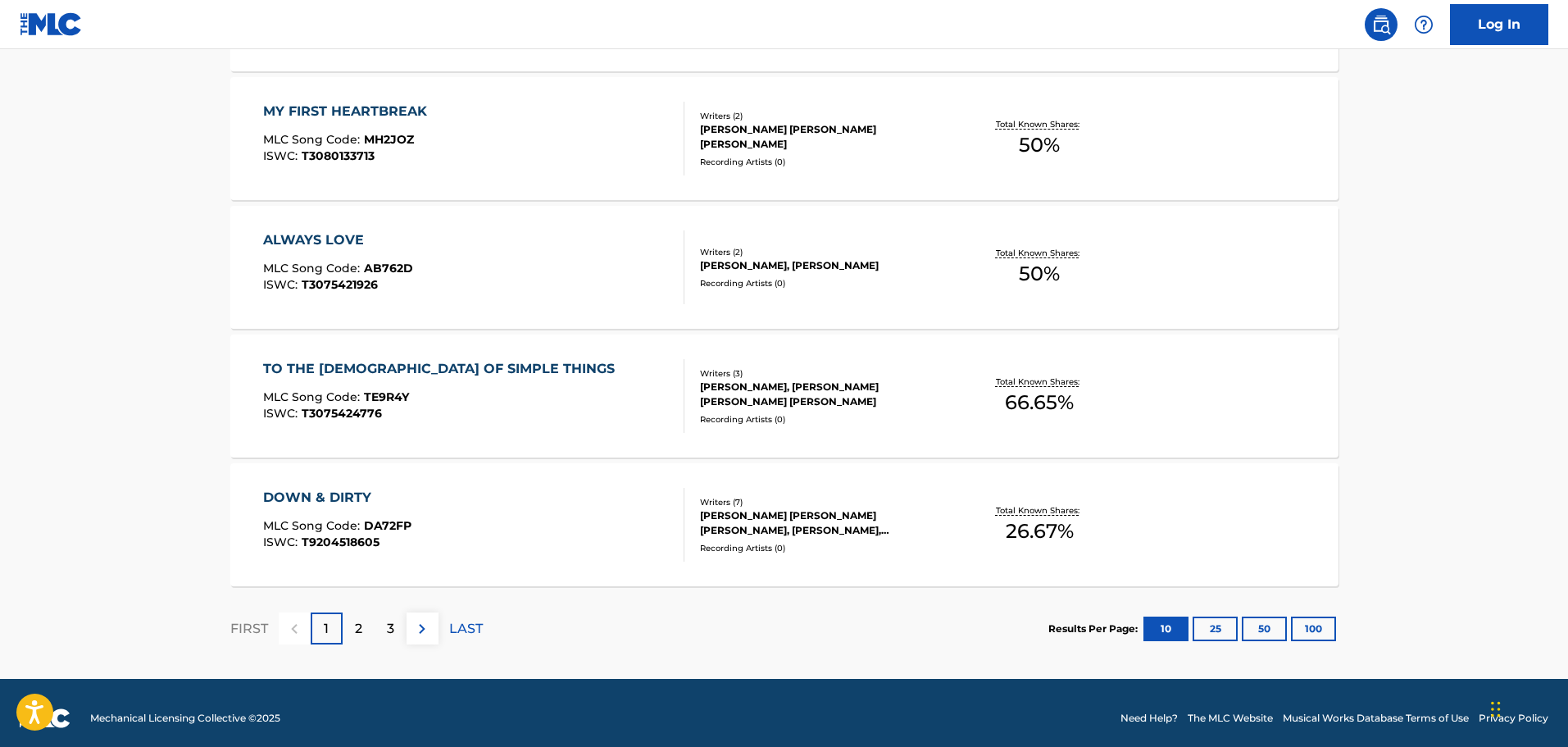
scroll to position [1260, 0]
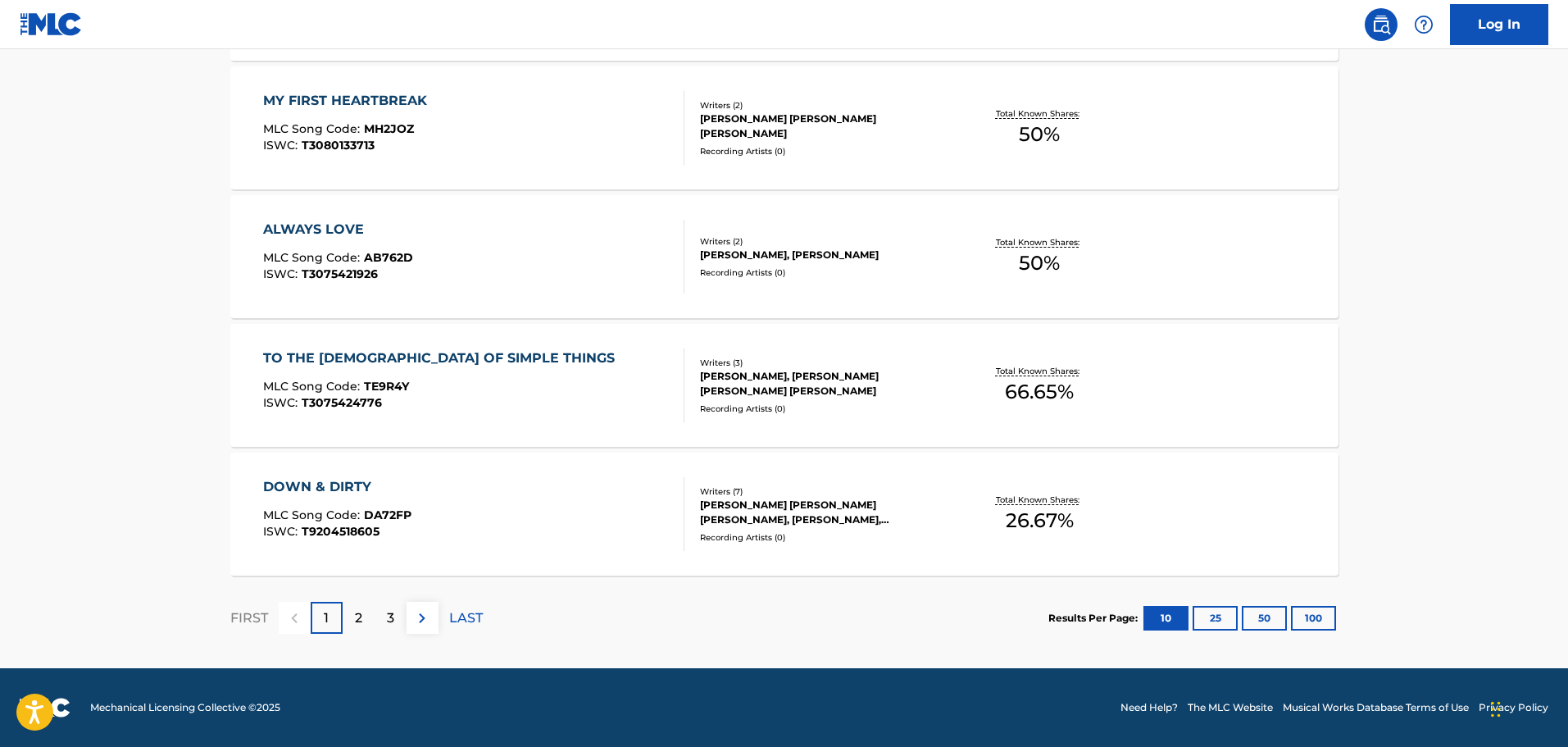
click at [364, 618] on div "2" at bounding box center [358, 617] width 32 height 32
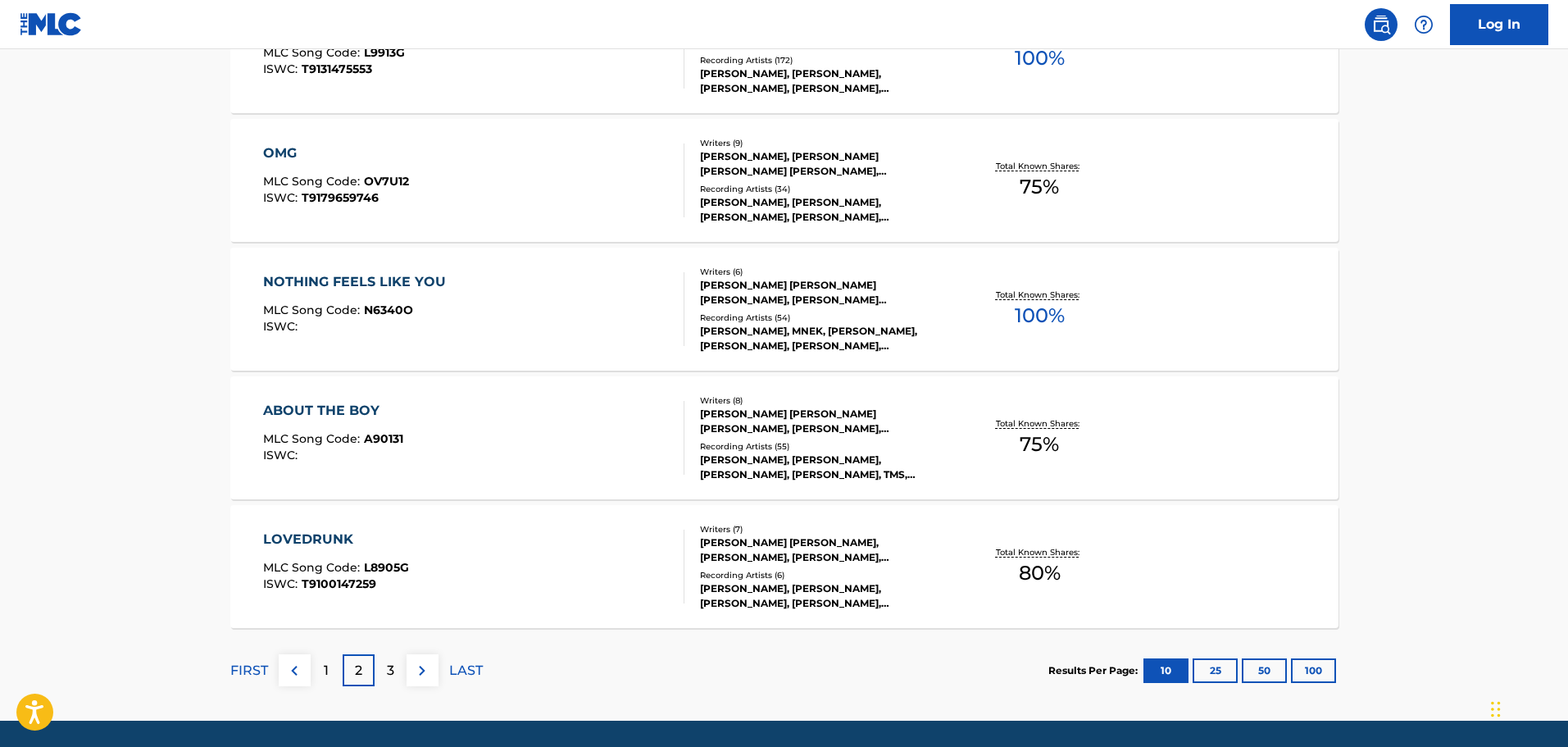
scroll to position [1178, 0]
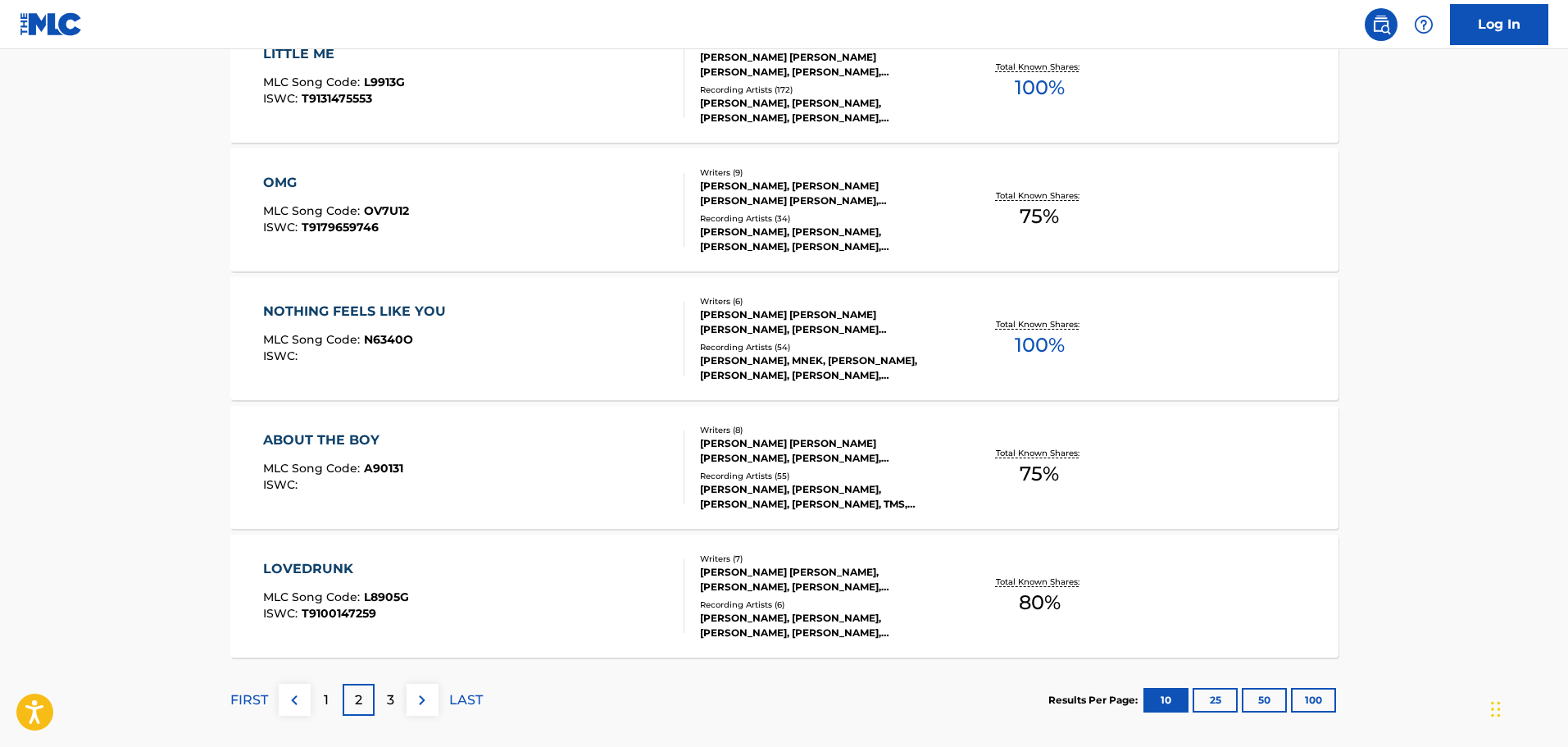
click at [400, 698] on div "3" at bounding box center [390, 699] width 32 height 32
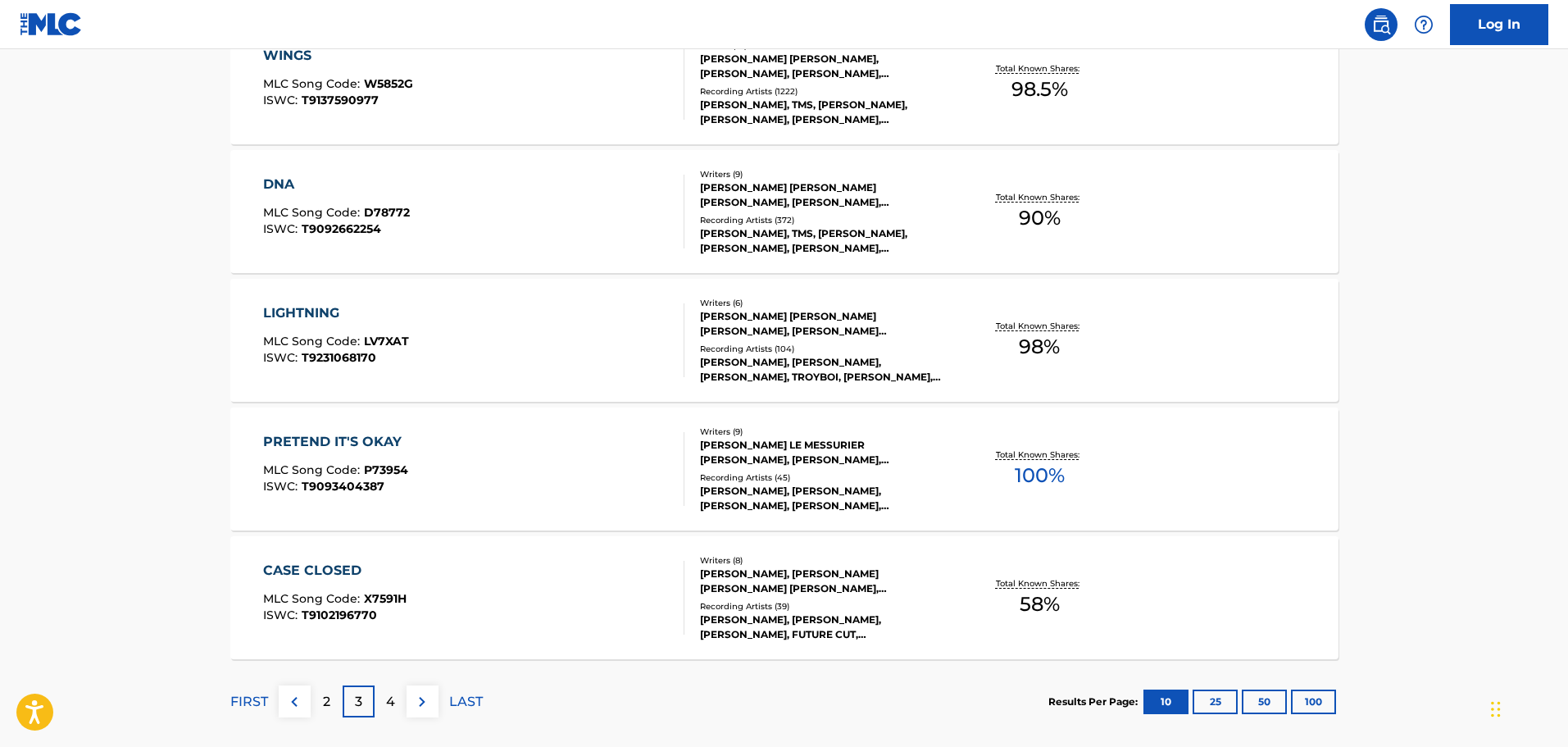
scroll to position [1260, 0]
